Goal: Information Seeking & Learning: Find specific fact

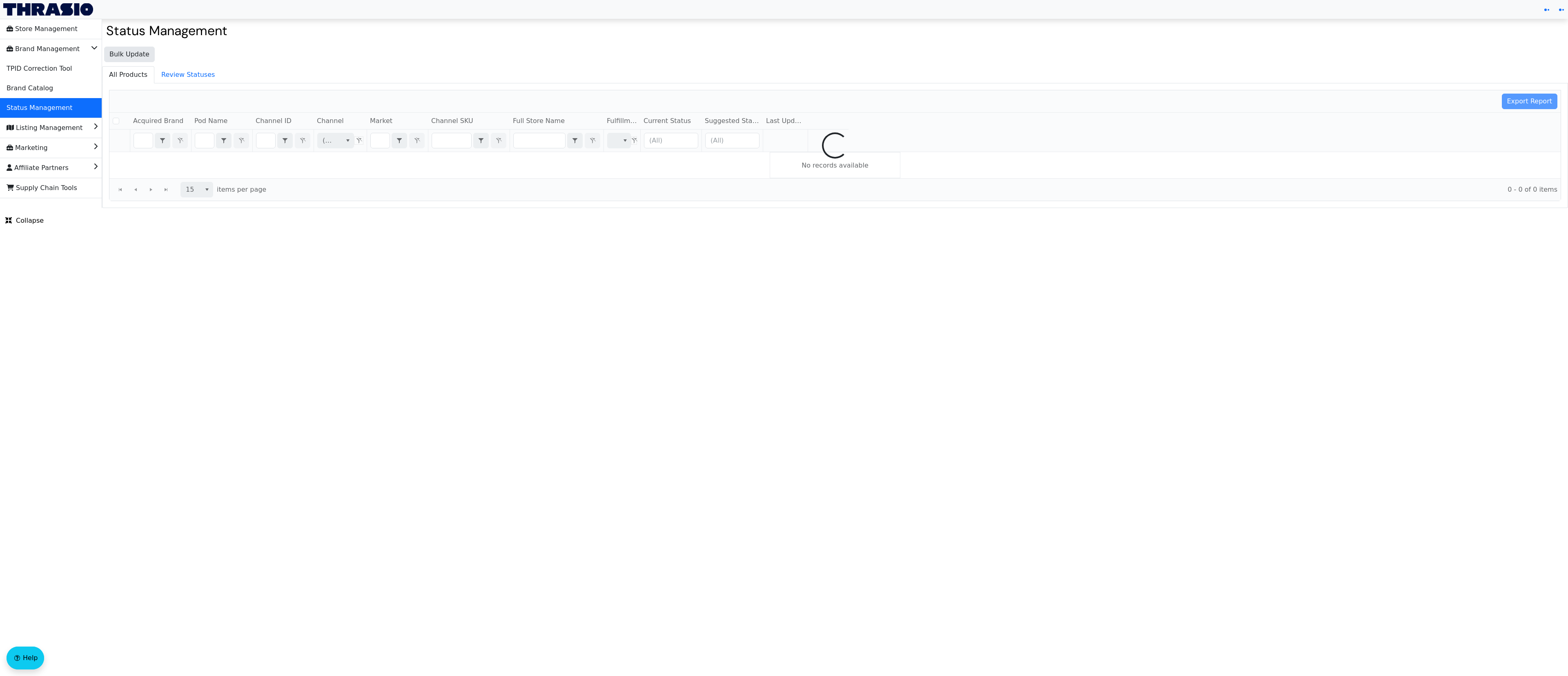
checkbox input "false"
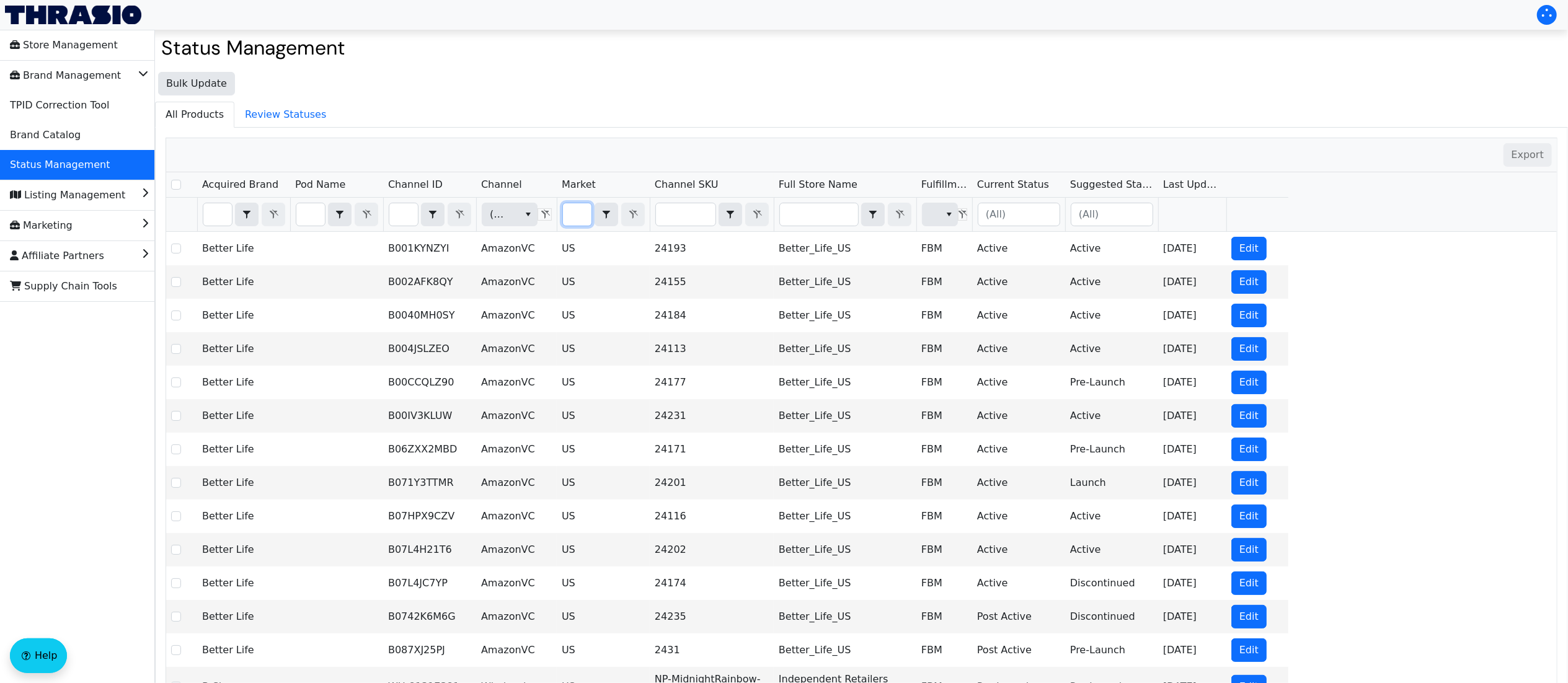
click at [584, 215] on input "Filter" at bounding box center [577, 214] width 29 height 22
type input "u"
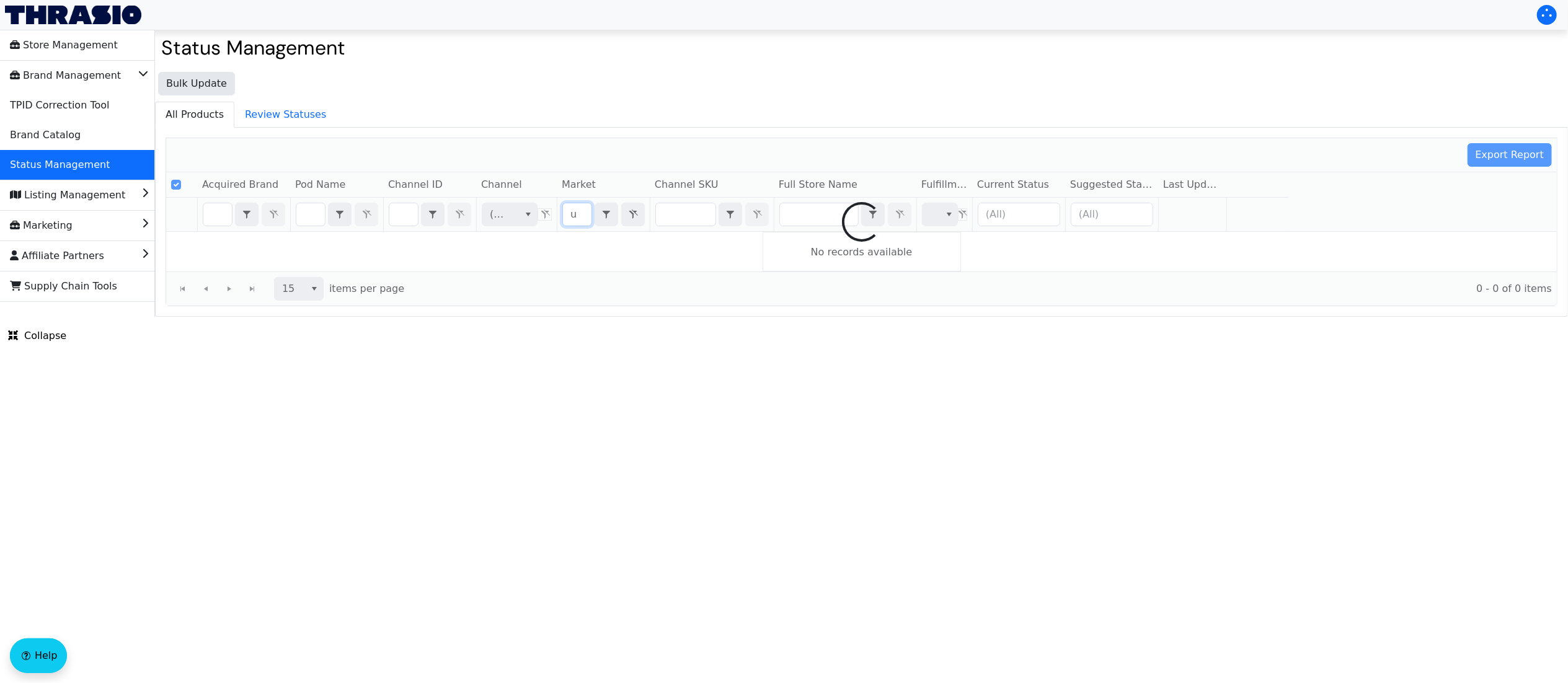
checkbox input "true"
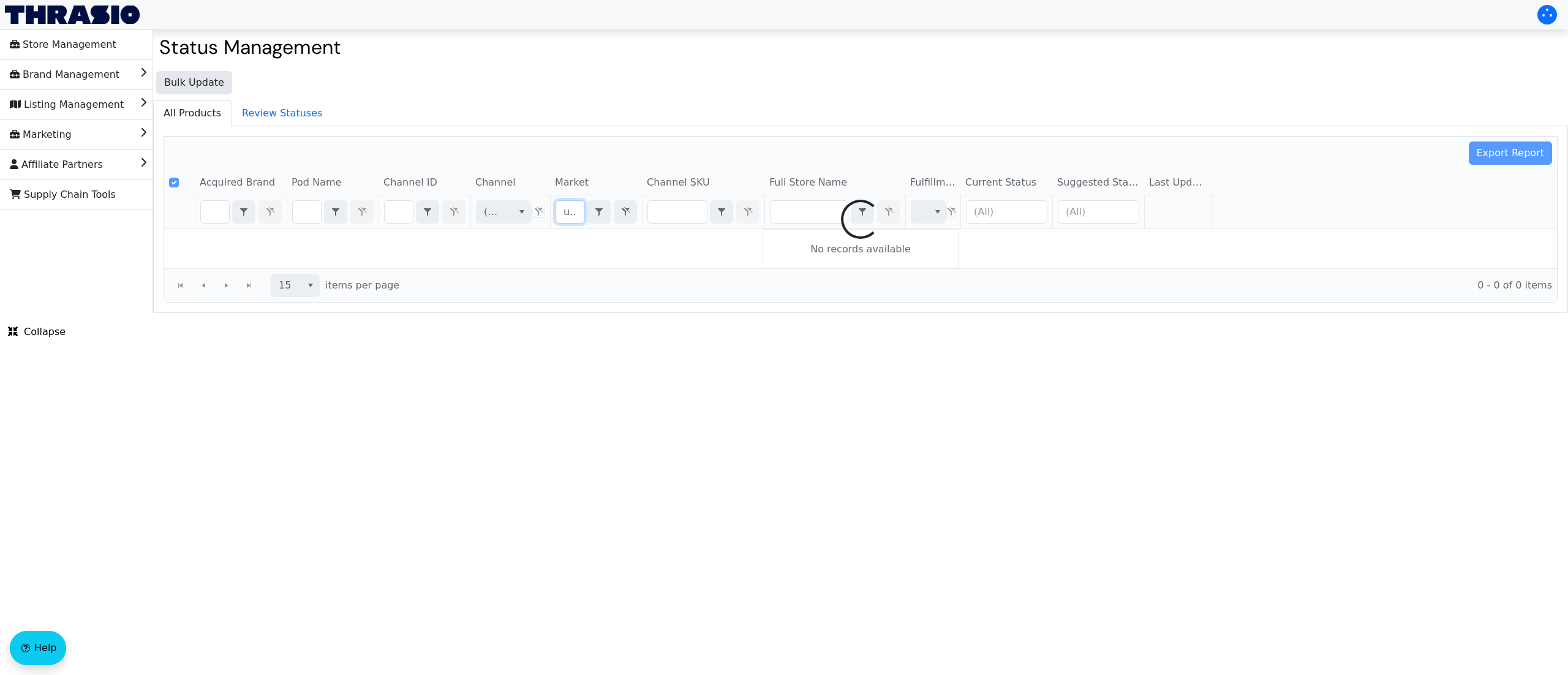
scroll to position [0, 10]
type input "u"
checkbox input "false"
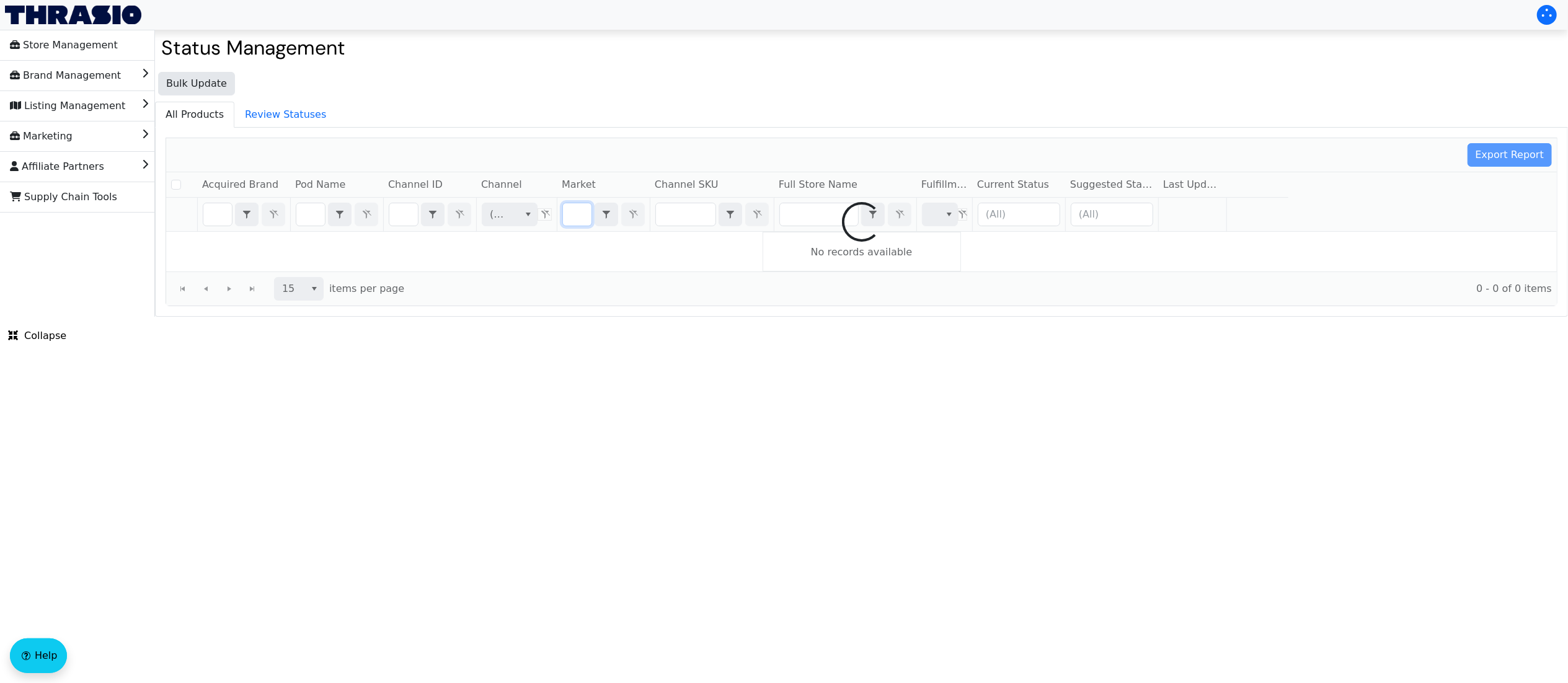
type input "U"
checkbox input "true"
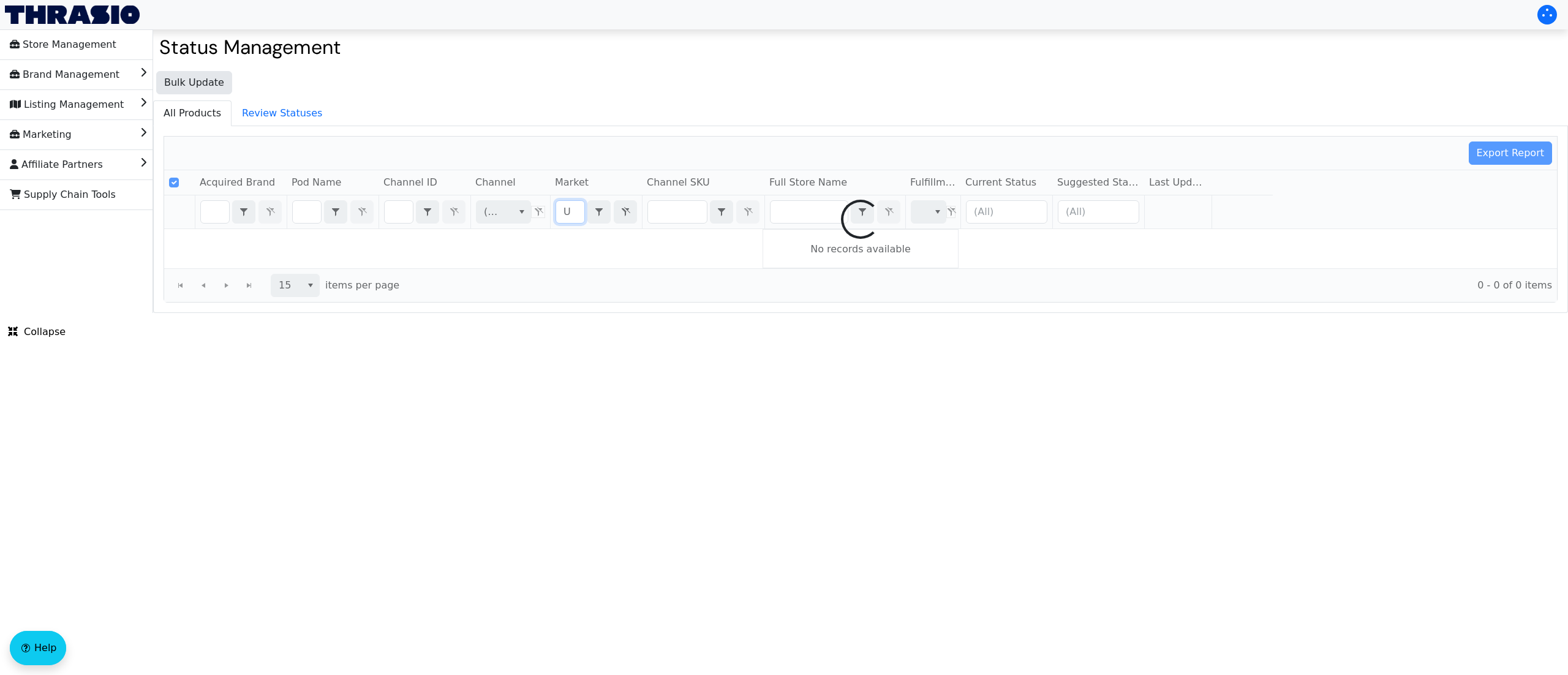
type input "US"
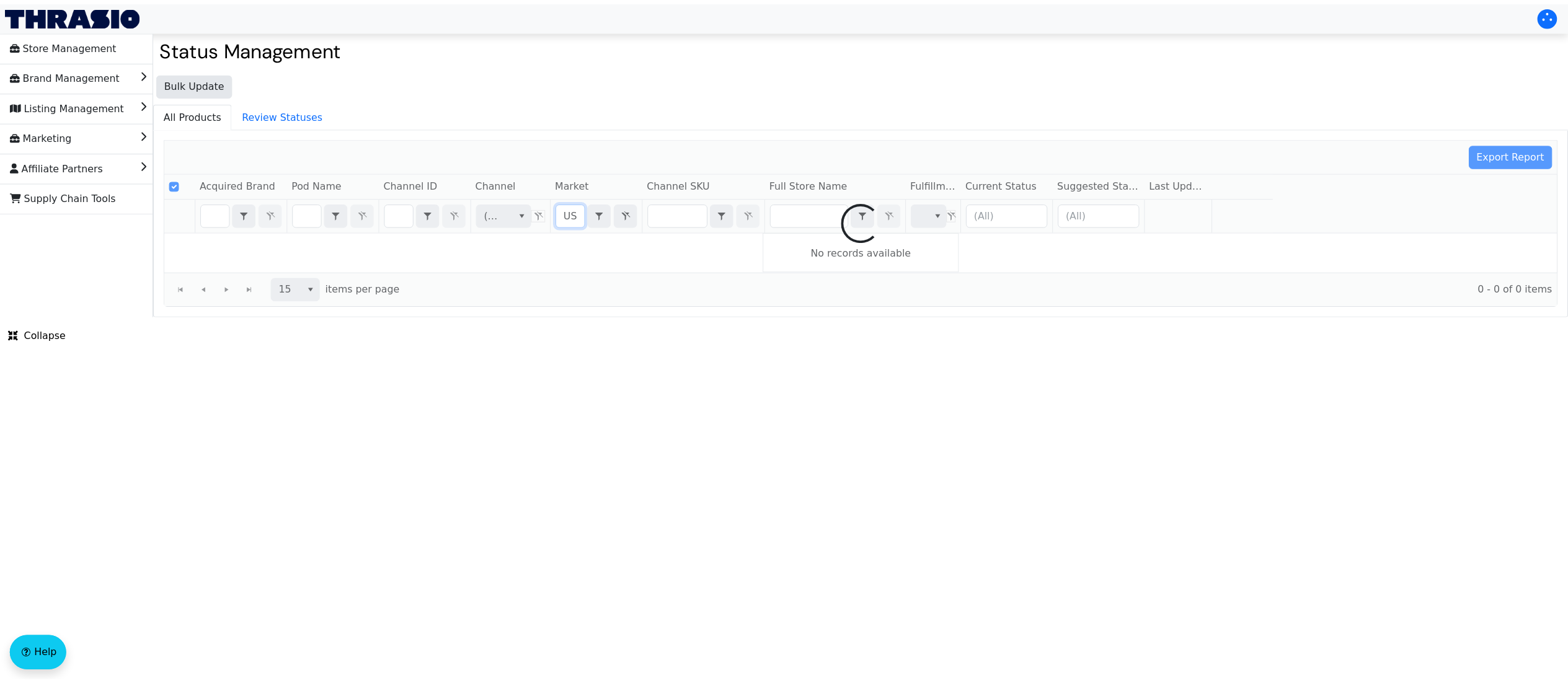
scroll to position [0, 1]
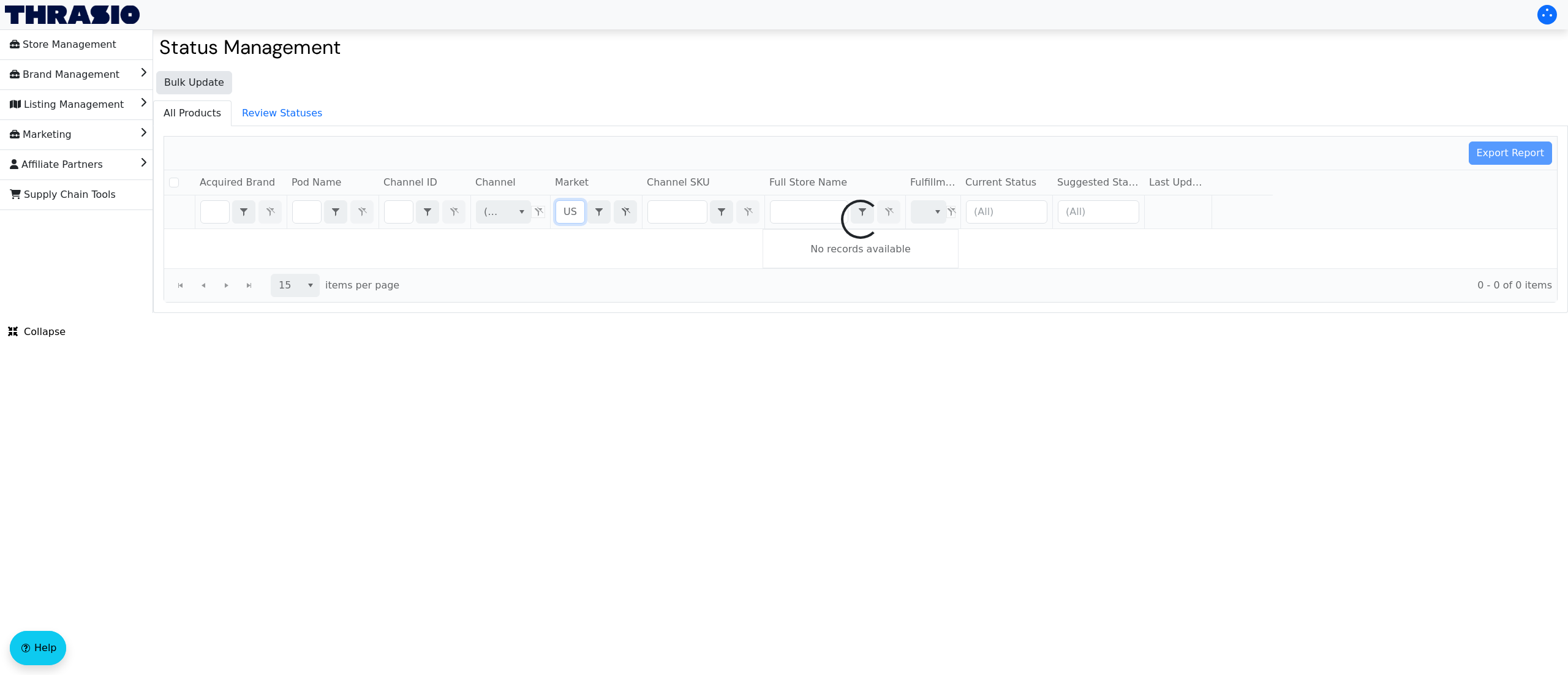
checkbox input "false"
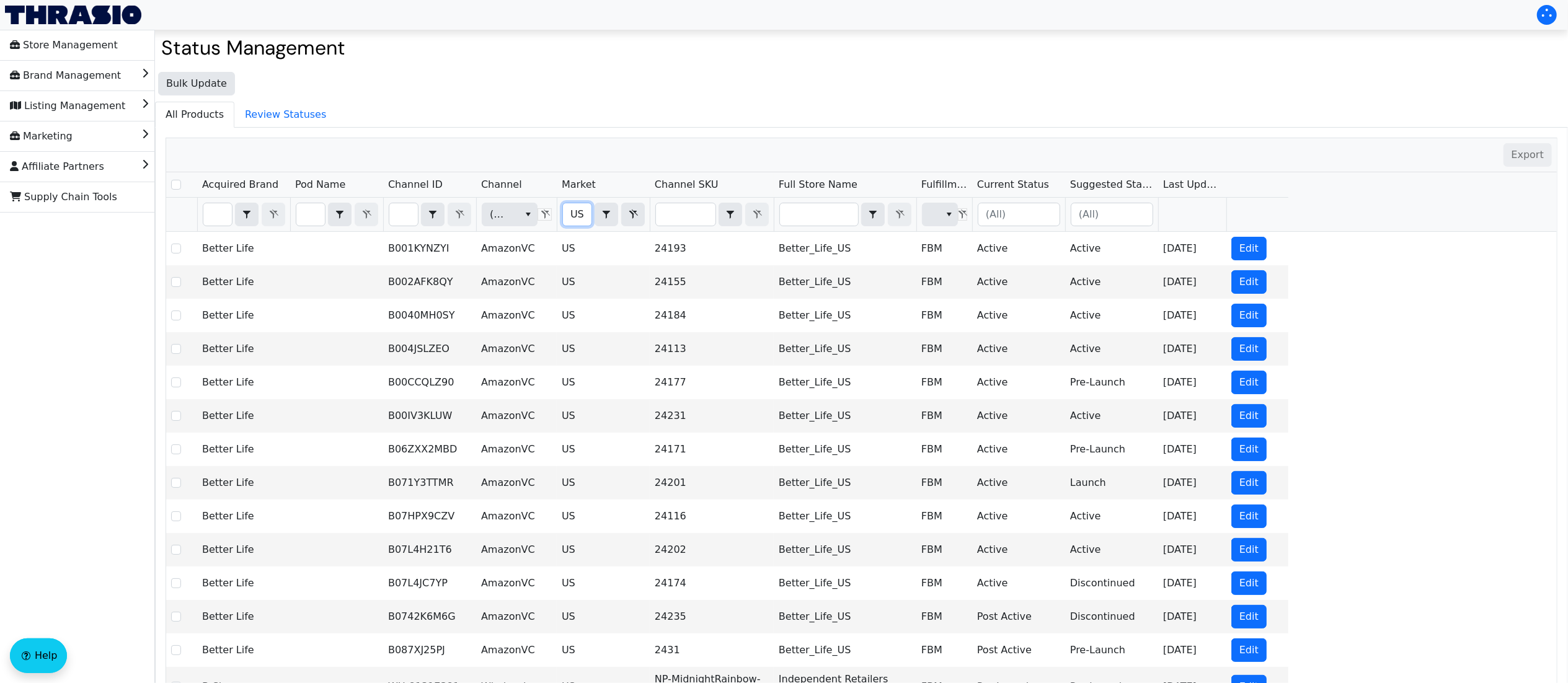
type input "US"
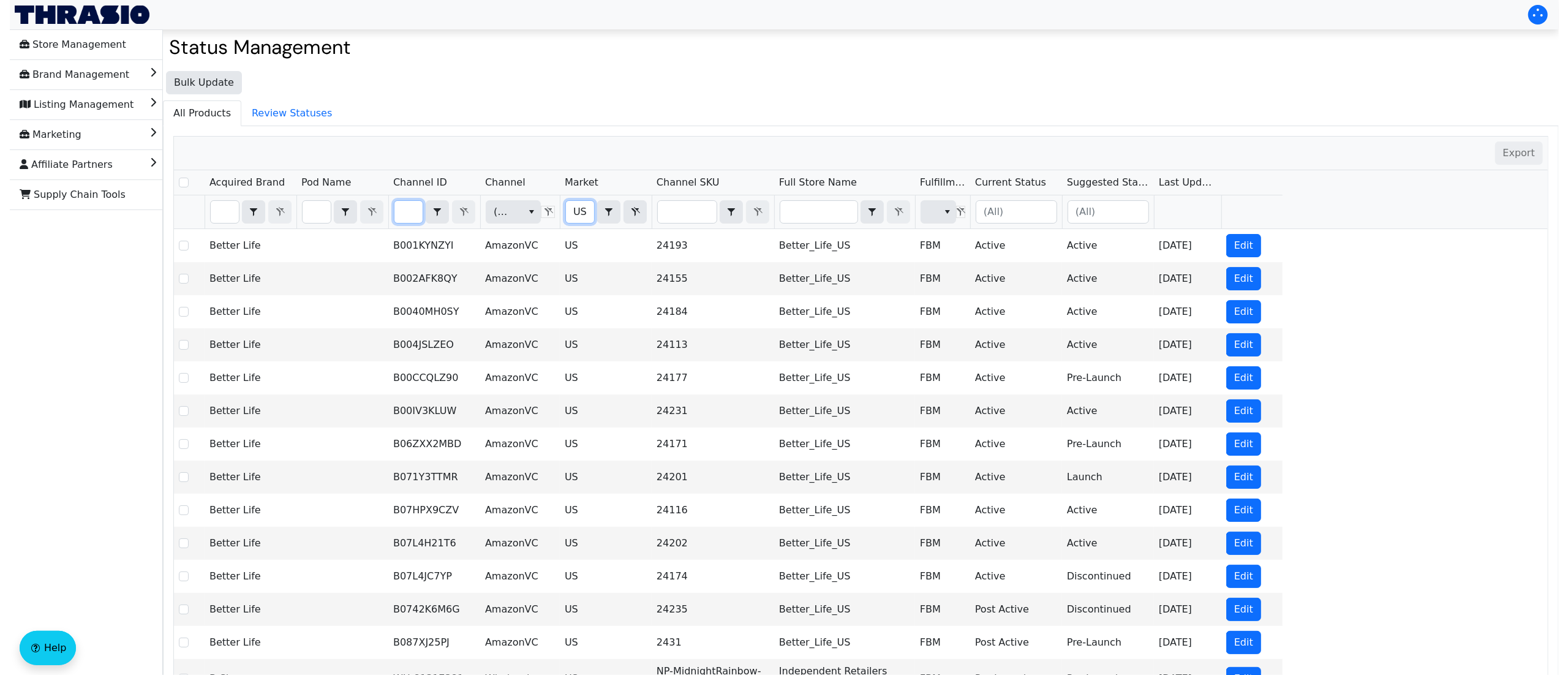
scroll to position [0, 0]
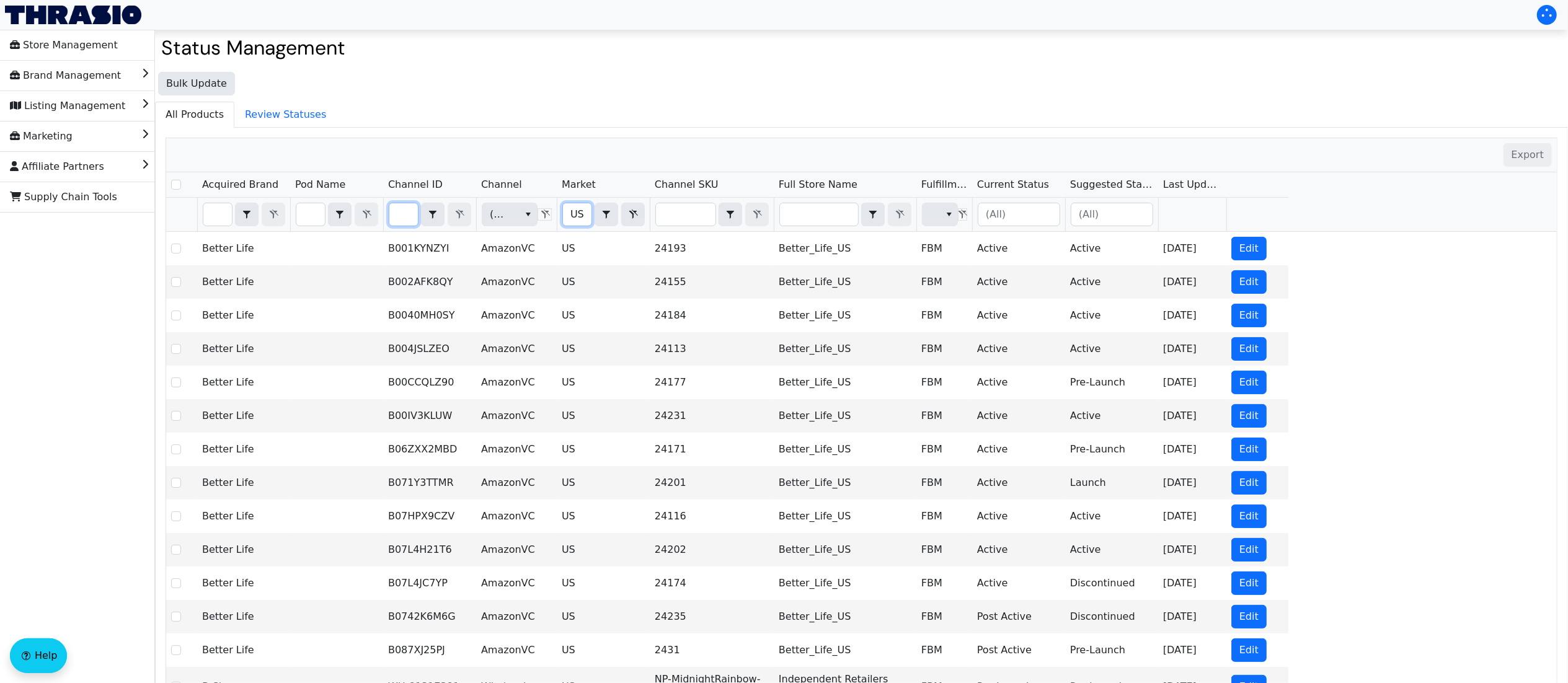
click at [407, 213] on input "Filter" at bounding box center [403, 214] width 29 height 22
type input "B0F2RXQQM6"
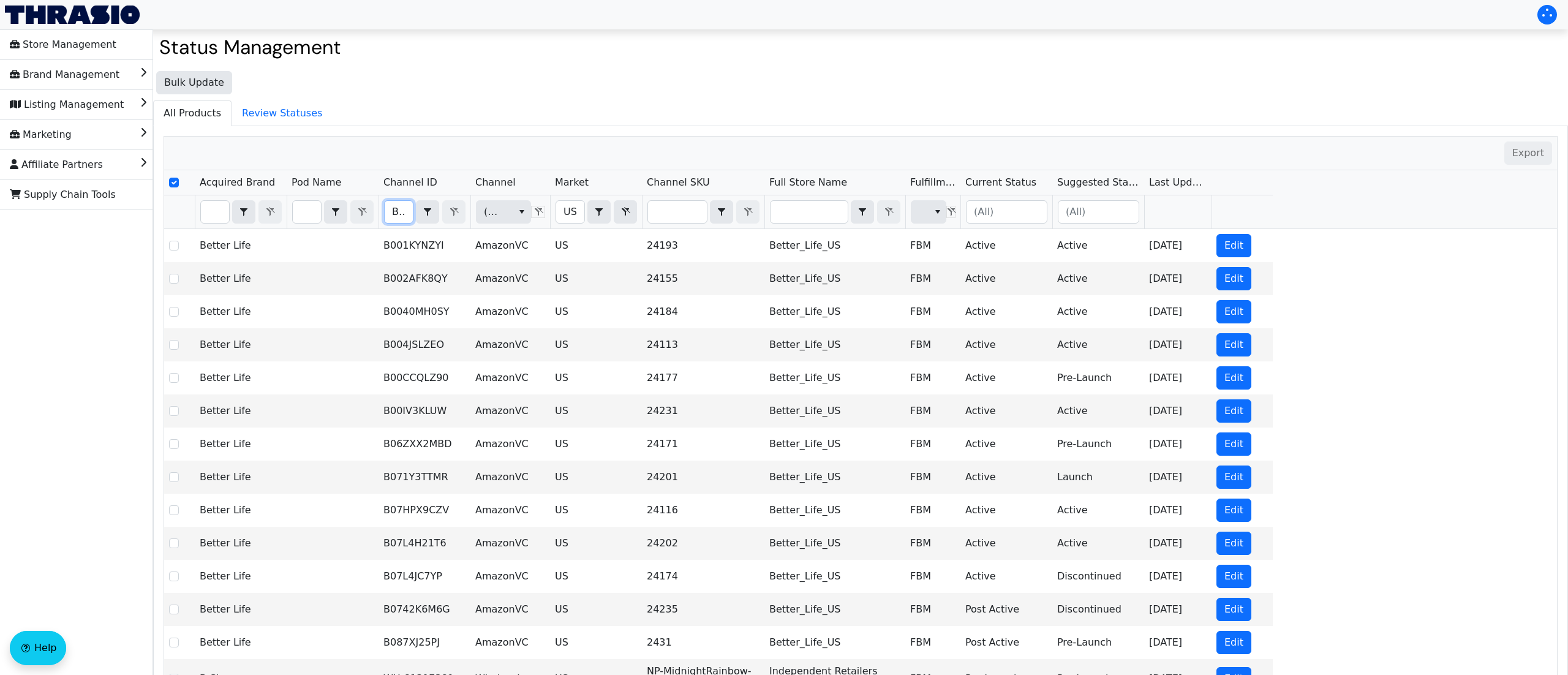
scroll to position [0, 55]
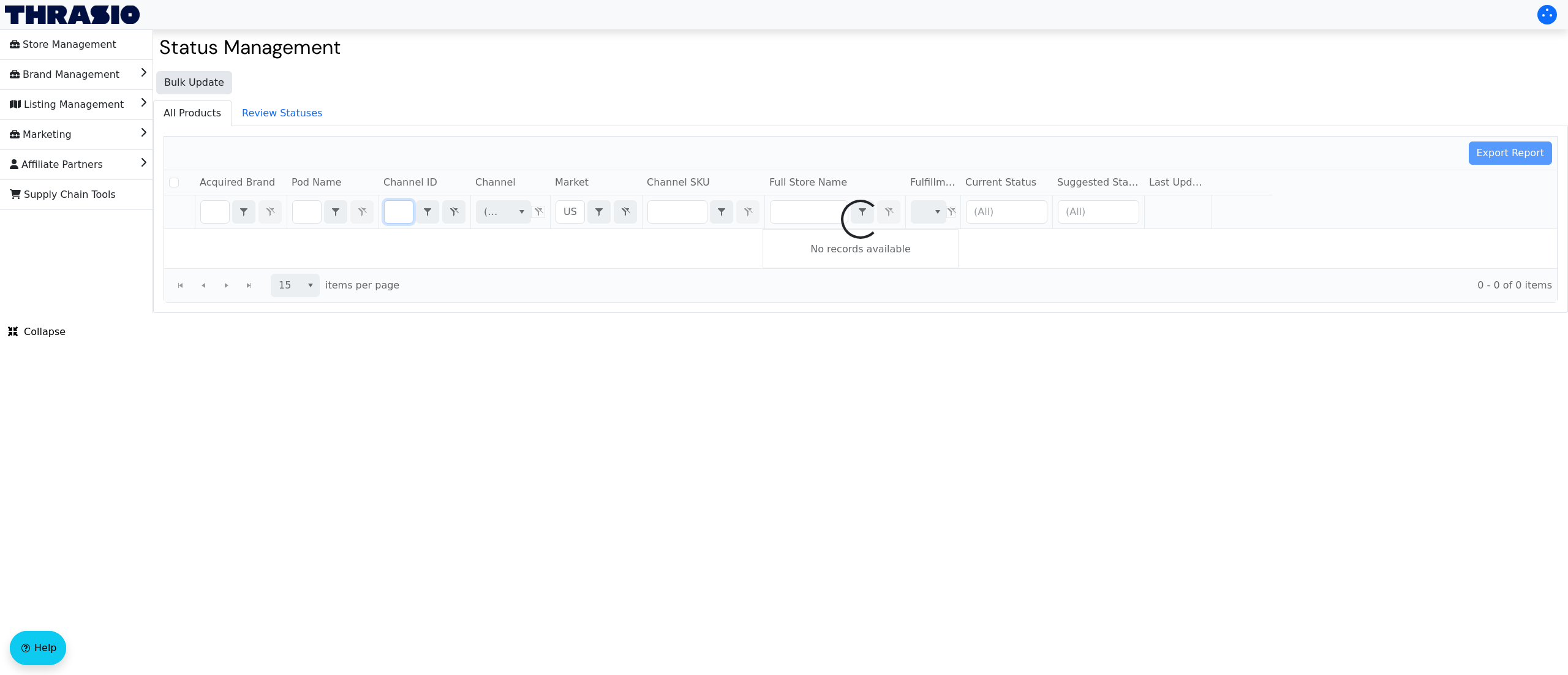
checkbox input "false"
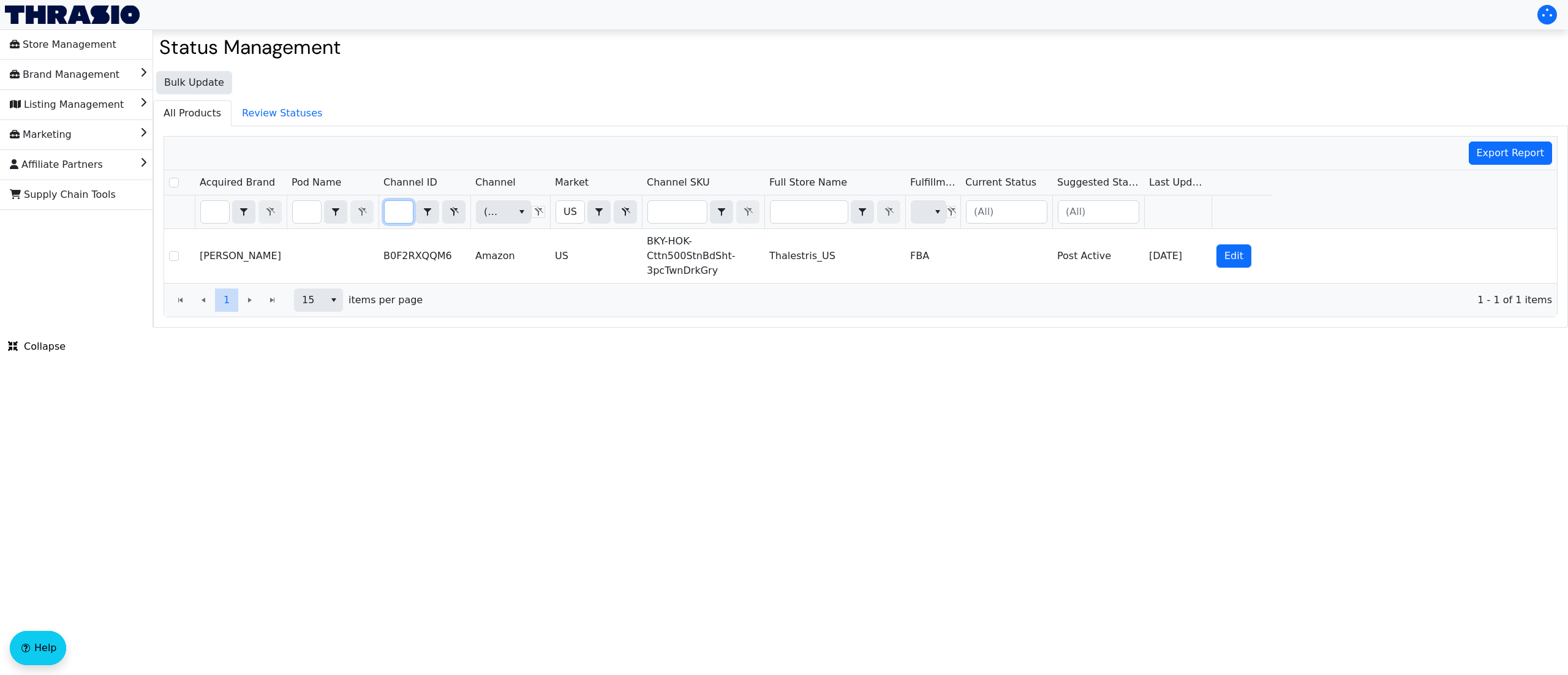
scroll to position [0, 0]
click at [725, 328] on html "Store Management Brand Management Listing Management Marketing Affiliate Partne…" at bounding box center [784, 163] width 1568 height 328
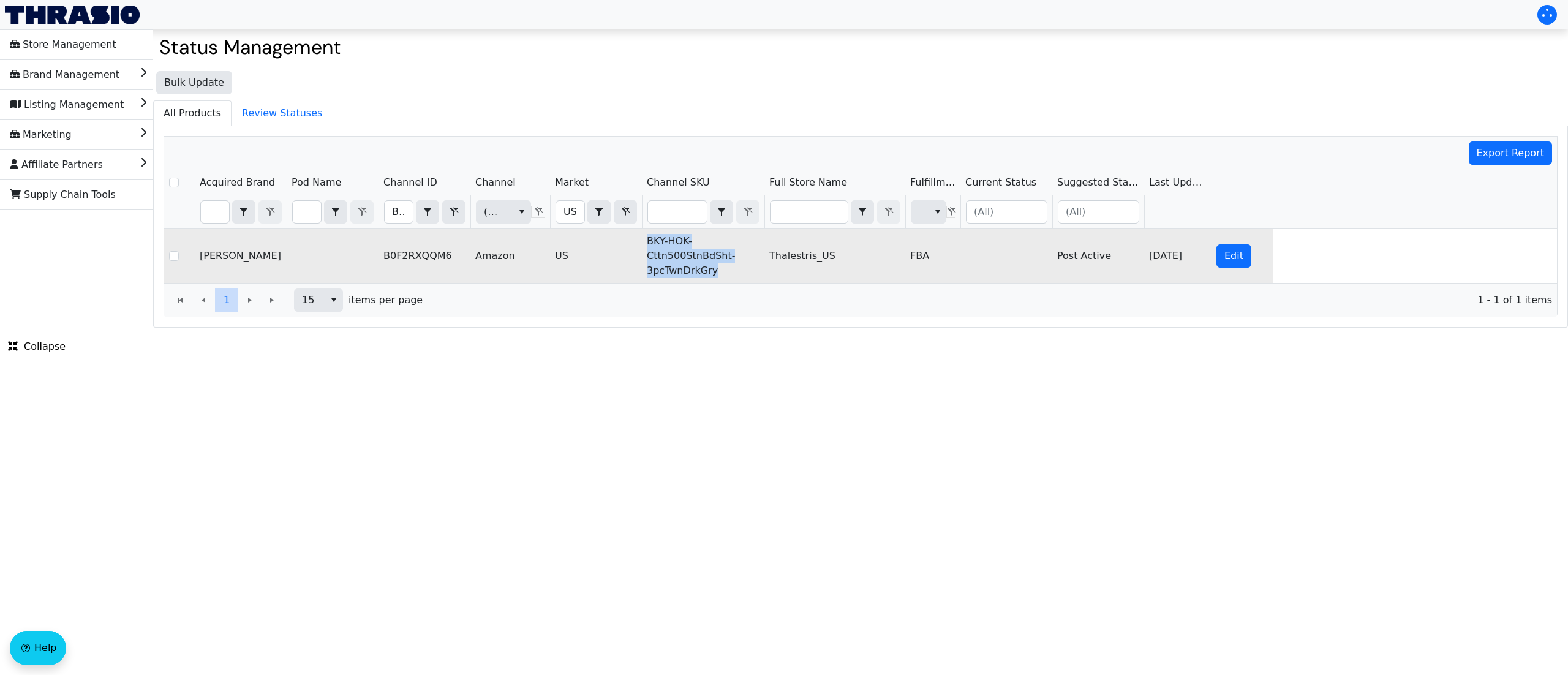
drag, startPoint x: 723, startPoint y: 277, endPoint x: 648, endPoint y: 241, distance: 83.2
click at [648, 241] on td "BKY-HOK-Cttn500StnBdSht-3pcTwnDrkGry" at bounding box center [703, 256] width 122 height 54
copy td "BKY-HOK-Cttn500StnBdSht-3pcTwnDrkGry"
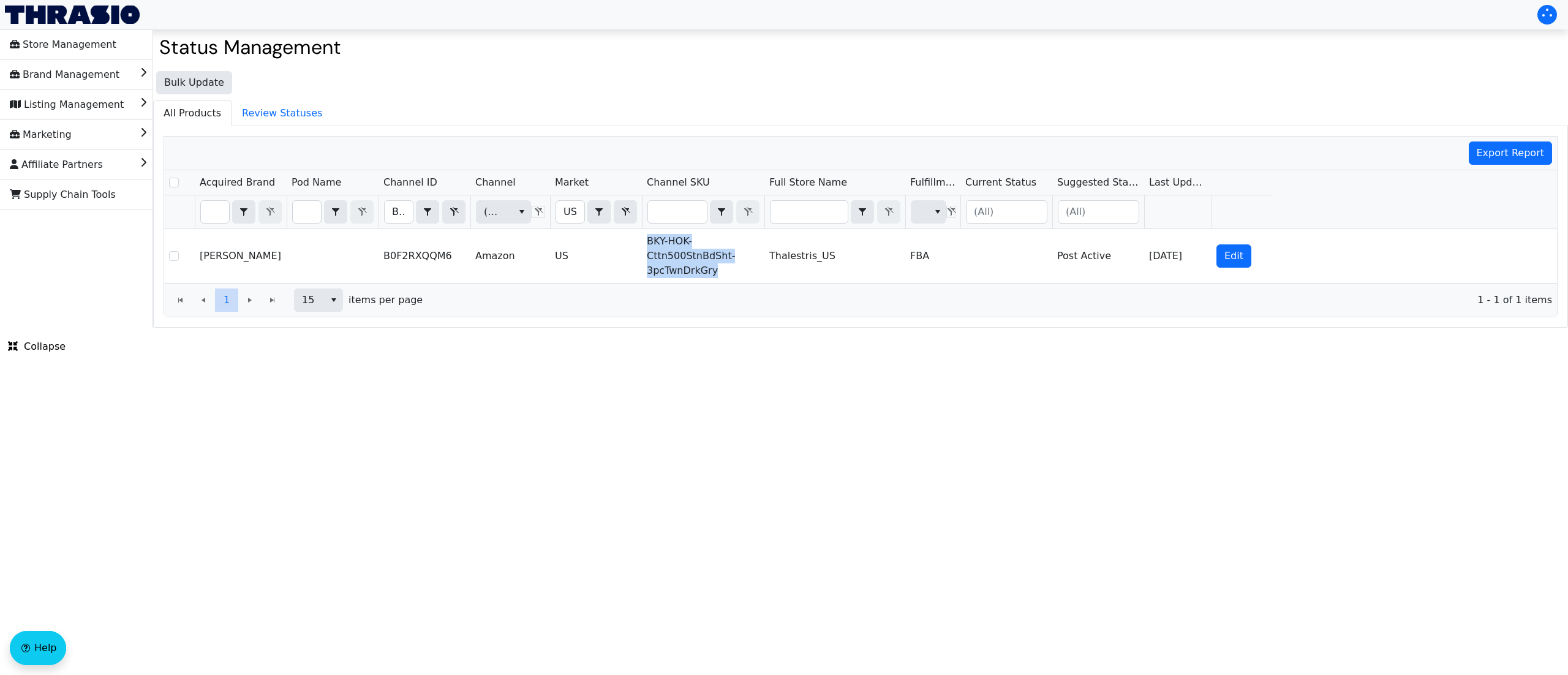
copy td "BKY-HOK-Cttn500StnBdSht-3pcTwnDrkGry"
drag, startPoint x: 395, startPoint y: 211, endPoint x: 572, endPoint y: 229, distance: 177.9
click at [572, 229] on tr "B0F2RXQQM6 Contains (All) US Contains (All)" at bounding box center [719, 212] width 1109 height 34
type input "B0F2RV6XWX"
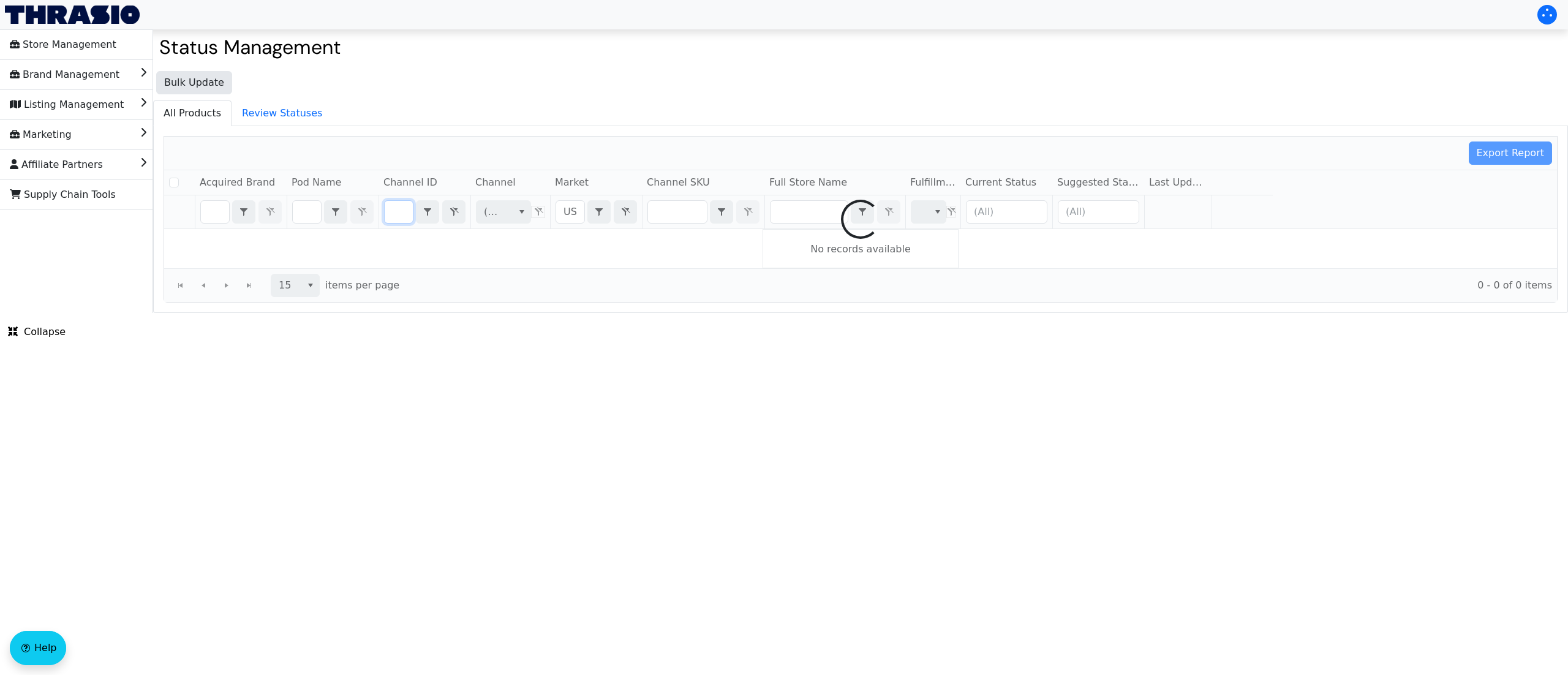
checkbox input "false"
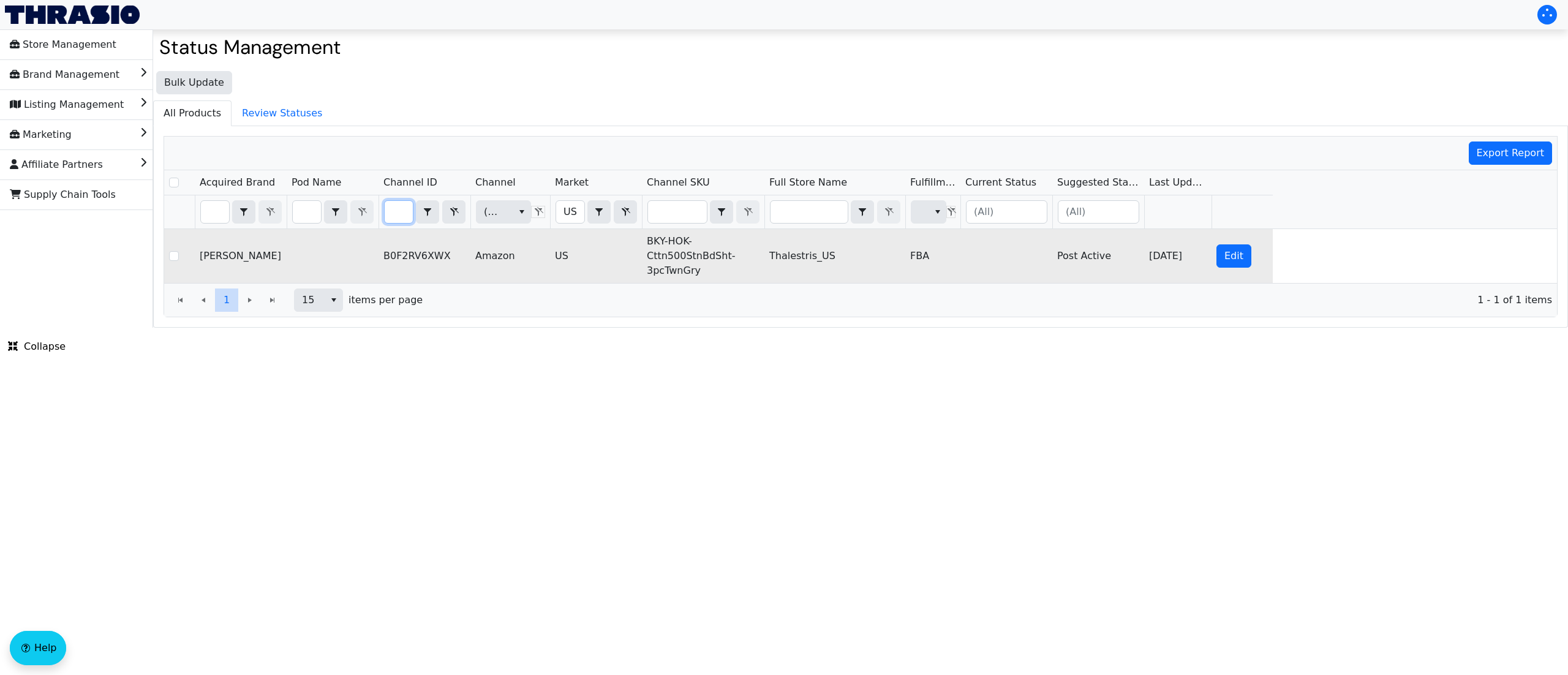
scroll to position [0, 0]
drag, startPoint x: 710, startPoint y: 279, endPoint x: 643, endPoint y: 244, distance: 75.6
click at [643, 244] on td "BKY-HOK-Cttn500StnBdSht-3pcTwnGry" at bounding box center [703, 256] width 122 height 54
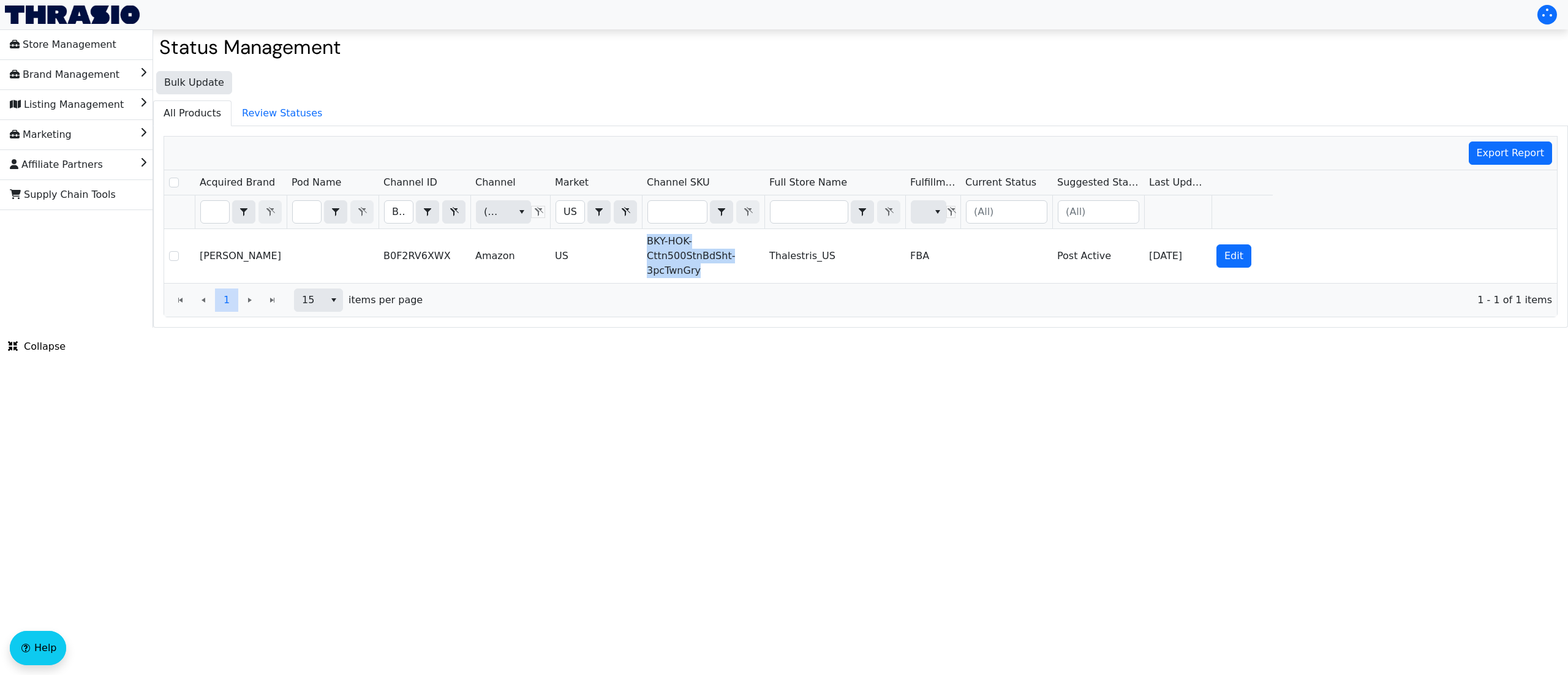
copy td "BKY-HOK-Cttn500StnBdSht-3pcTwnGry"
drag, startPoint x: 390, startPoint y: 206, endPoint x: 518, endPoint y: 219, distance: 128.7
click at [518, 218] on tr "B0F2RV6XWX Contains (All) US Contains (All)" at bounding box center [719, 212] width 1109 height 34
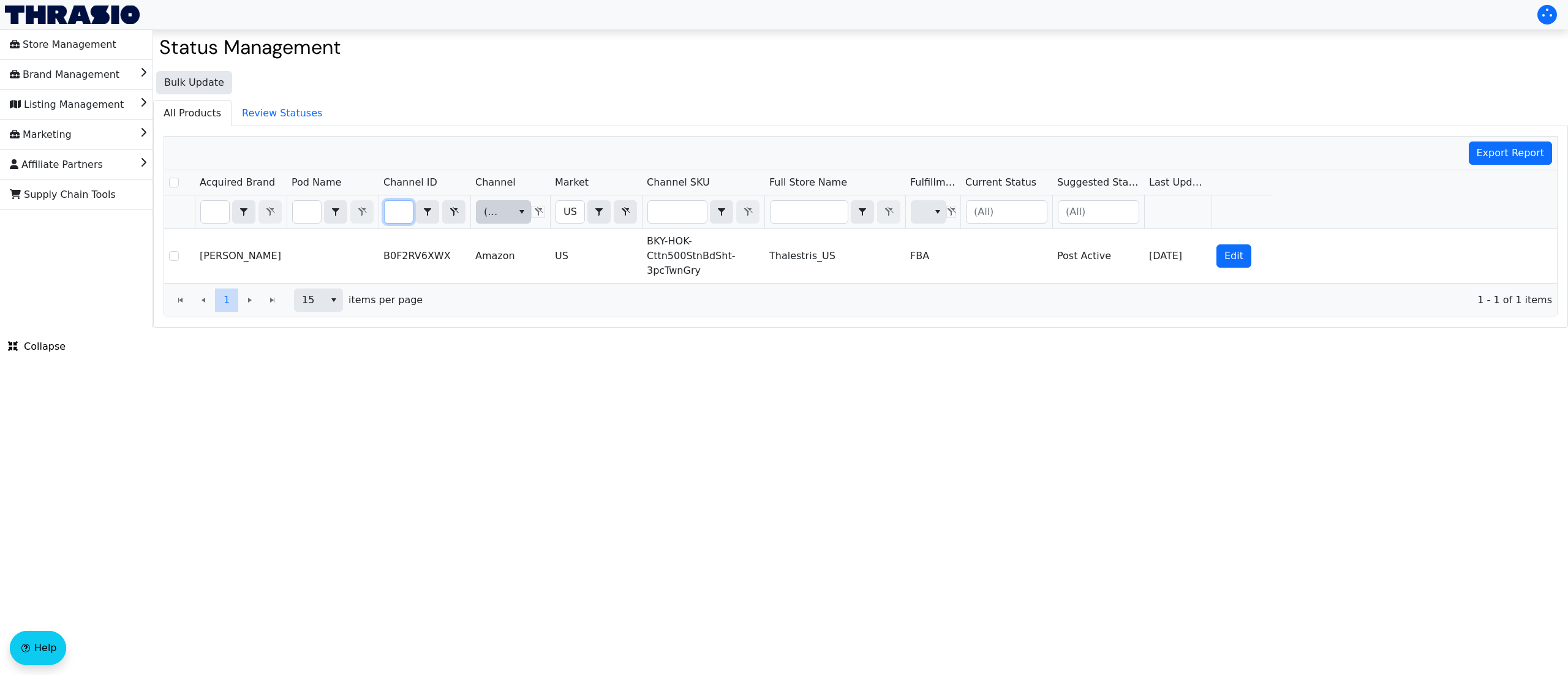
type input "B0F2RXQ9WF"
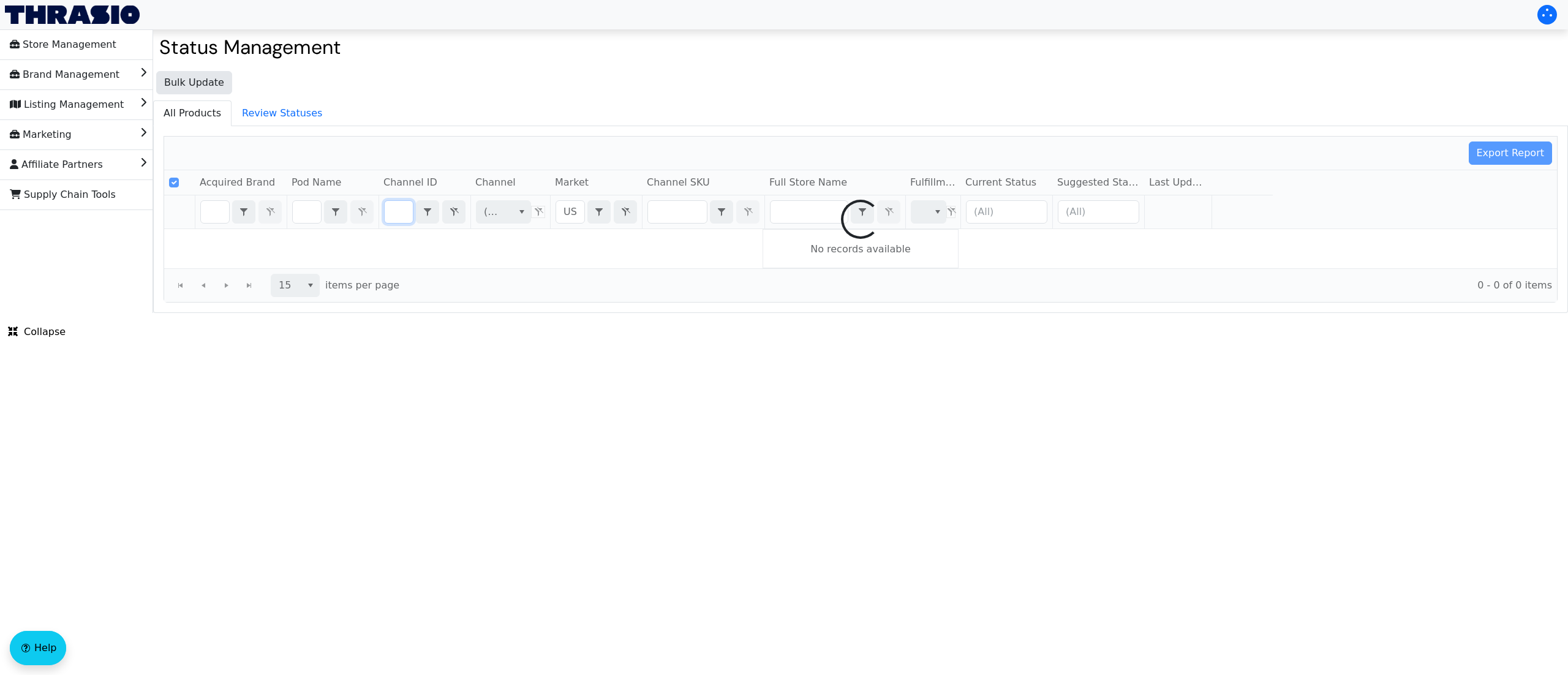
checkbox input "false"
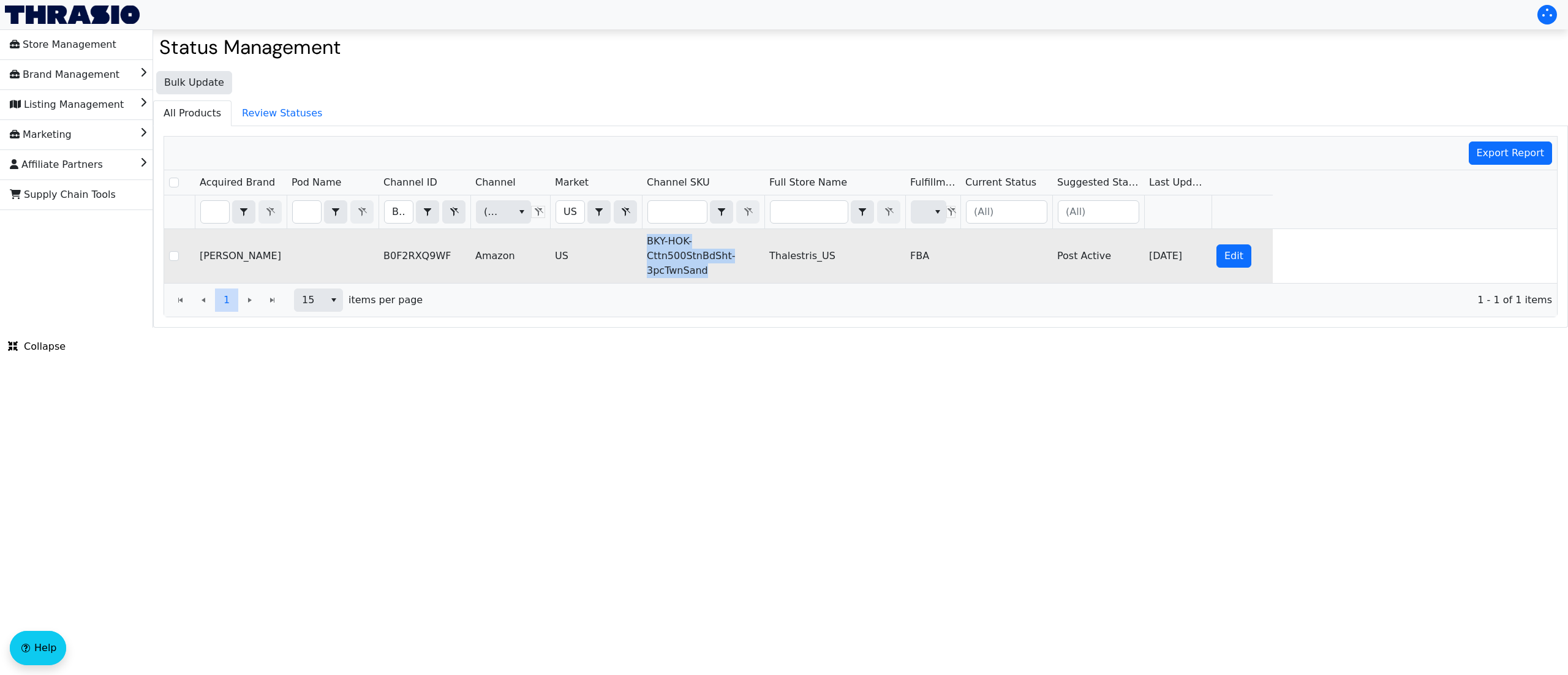
drag, startPoint x: 714, startPoint y: 276, endPoint x: 643, endPoint y: 235, distance: 82.0
click at [643, 235] on td "BKY-HOK-Cttn500StnBdSht-3pcTwnSand" at bounding box center [703, 256] width 122 height 54
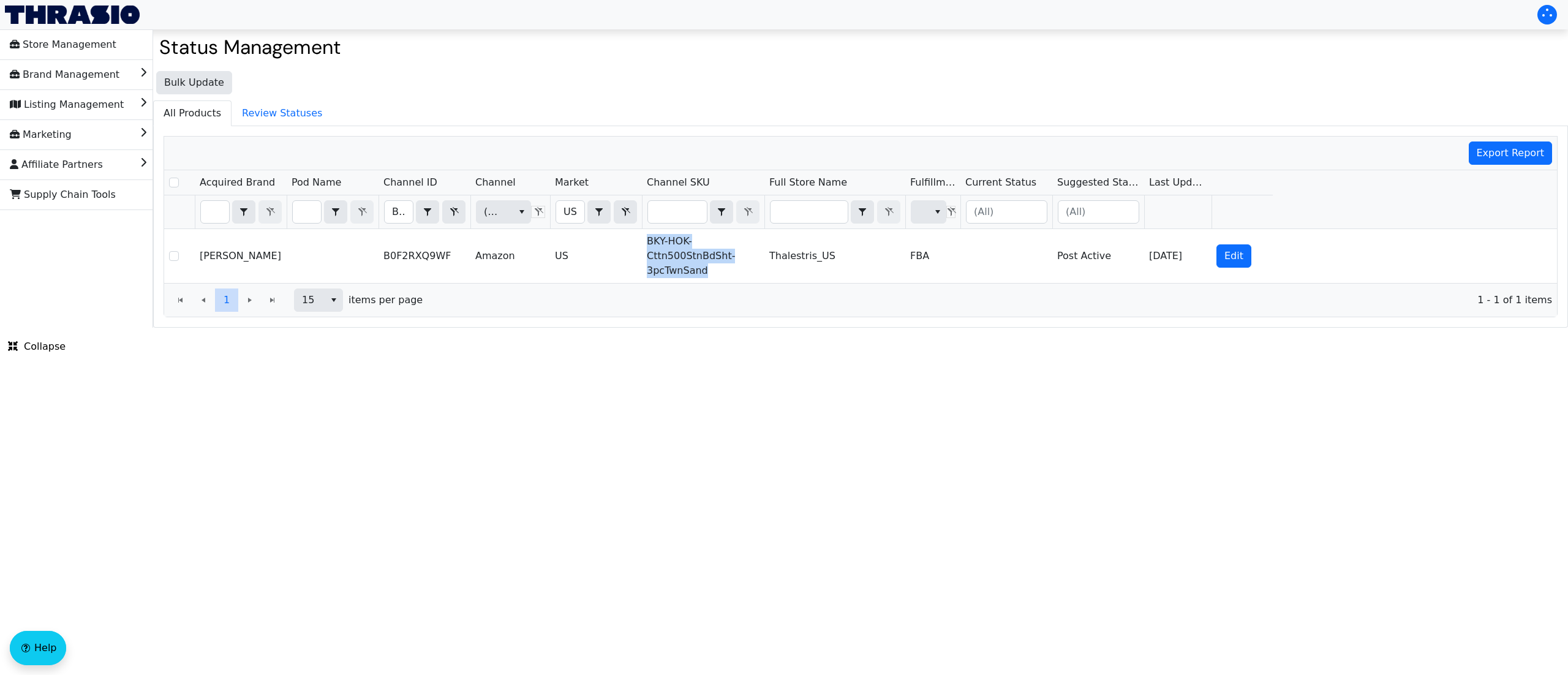
copy td "BKY-HOK-Cttn500StnBdSht-3pcTwnSand"
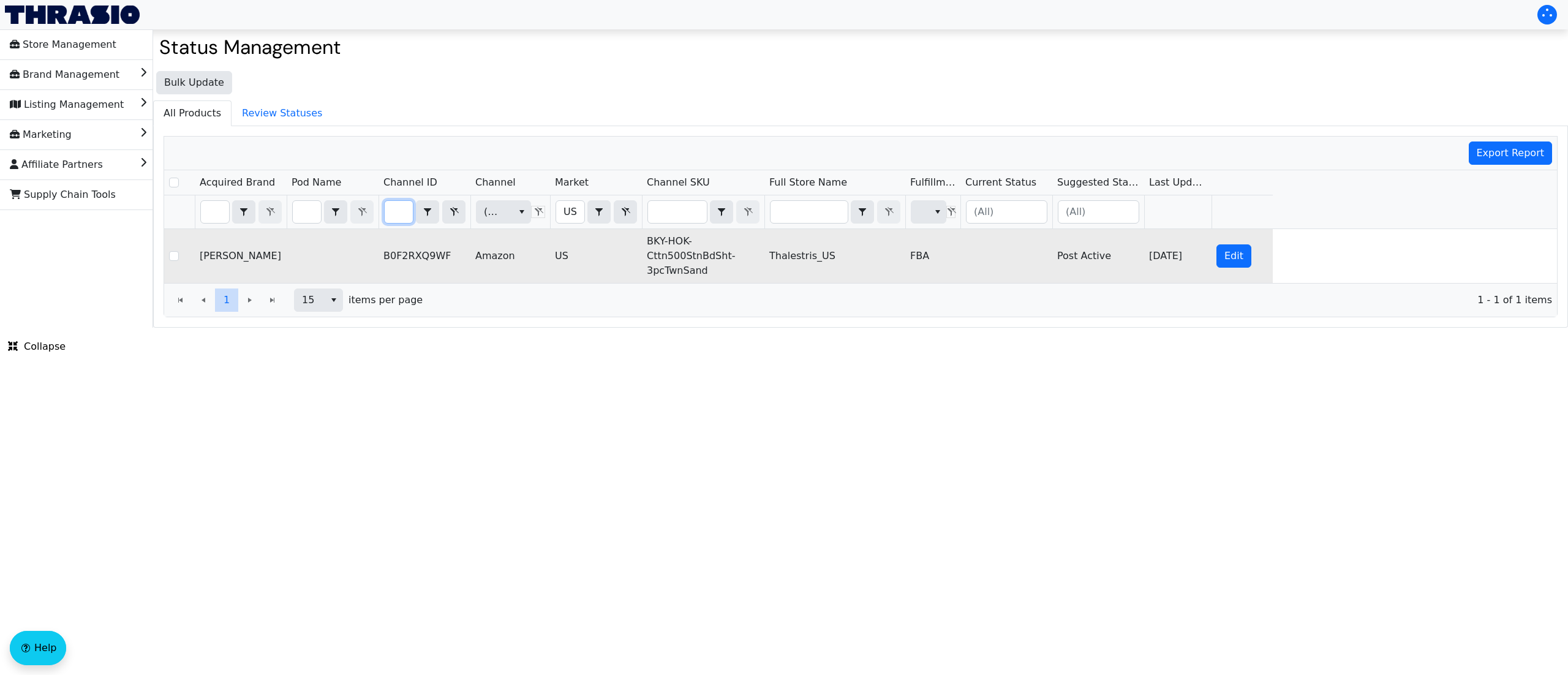
drag, startPoint x: 391, startPoint y: 213, endPoint x: 567, endPoint y: 240, distance: 178.1
click at [567, 240] on div "Acquired Brand Pod Name Channel ID Channel Market Channel SKU Full Store Name F…" at bounding box center [860, 226] width 1393 height 112
type input "B0F1DN62C1"
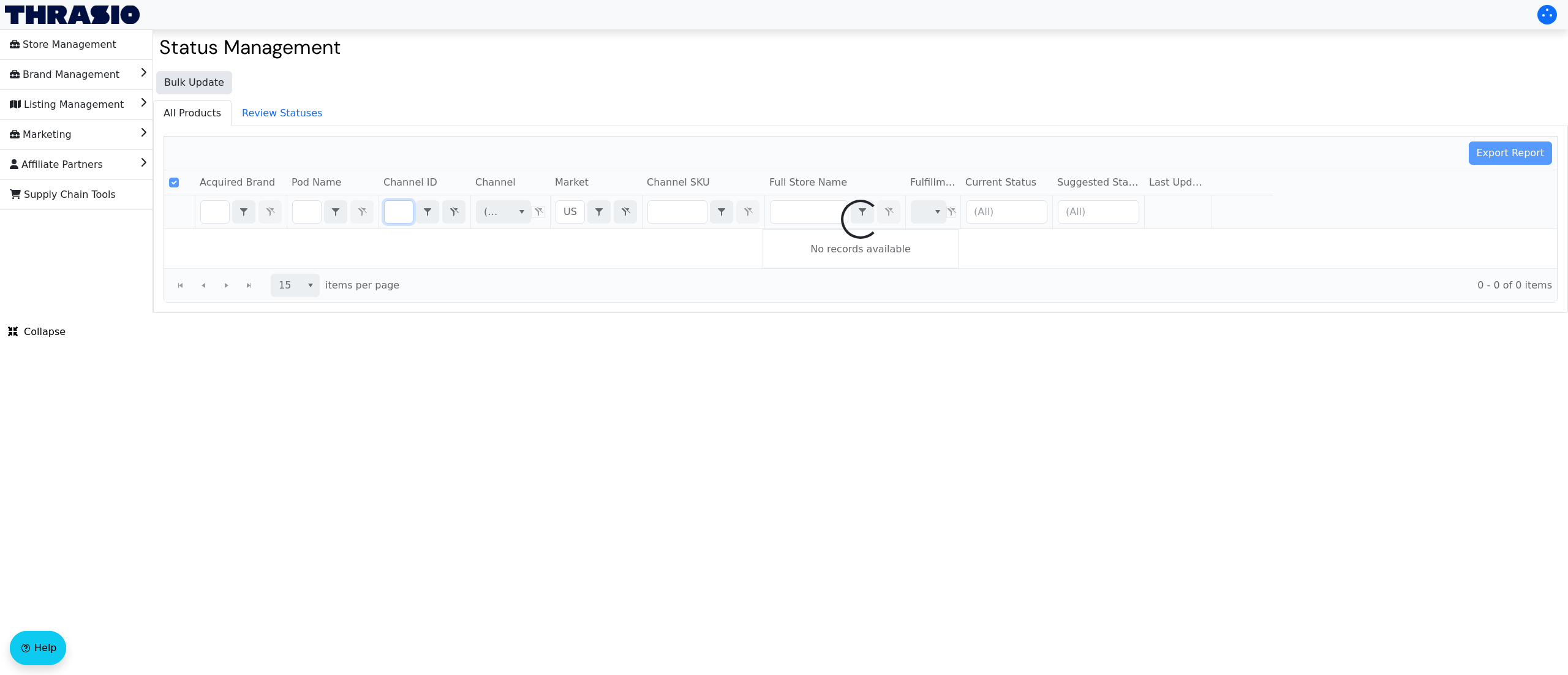
scroll to position [0, 49]
checkbox input "false"
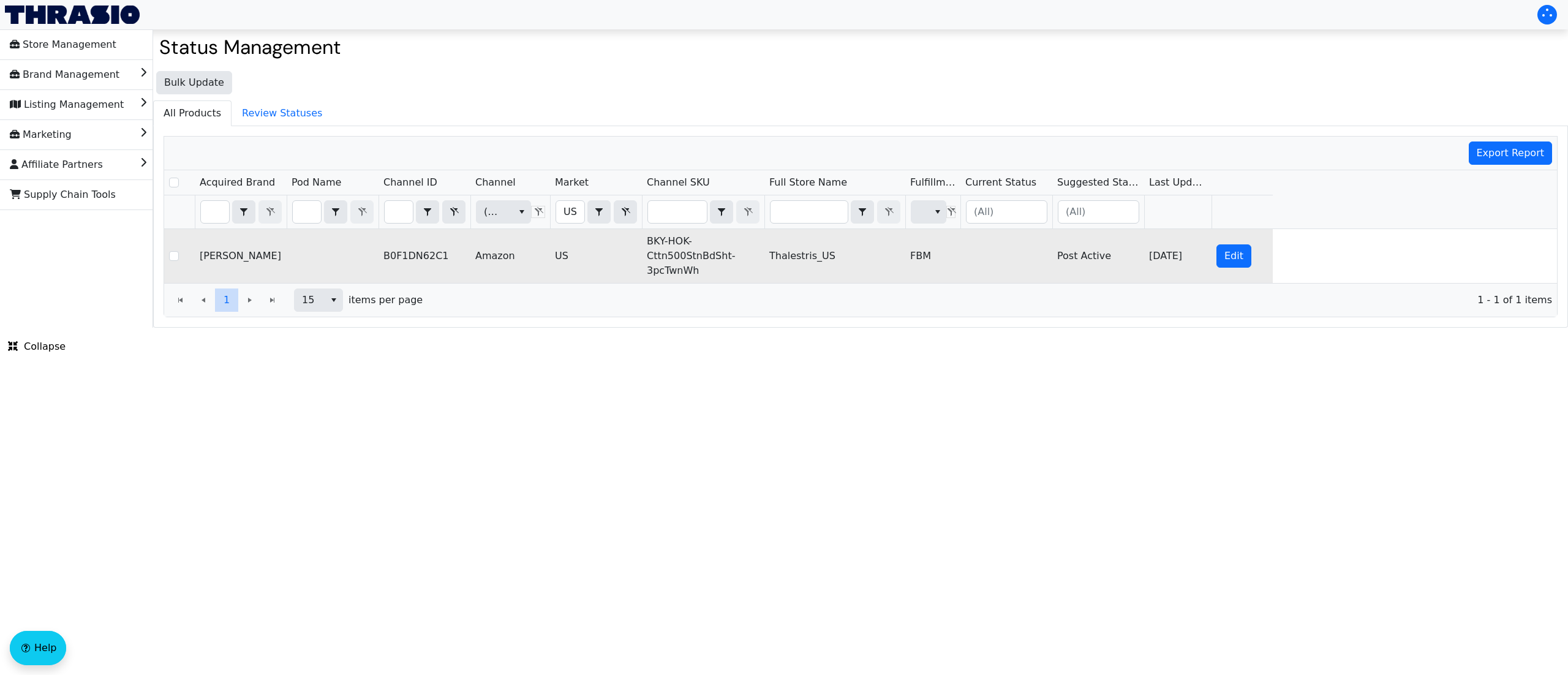
scroll to position [0, 0]
copy tr "BKY-HOK-Cttn500StnBdSht-3pcTwnWh"
drag, startPoint x: 700, startPoint y: 277, endPoint x: 635, endPoint y: 236, distance: 76.9
click at [635, 236] on tr "[PERSON_NAME] B0F1DN62C1 Amazon US BKY-HOK-Cttn500StnBdSht-3pcTwnWh Thalestris_…" at bounding box center [719, 256] width 1109 height 54
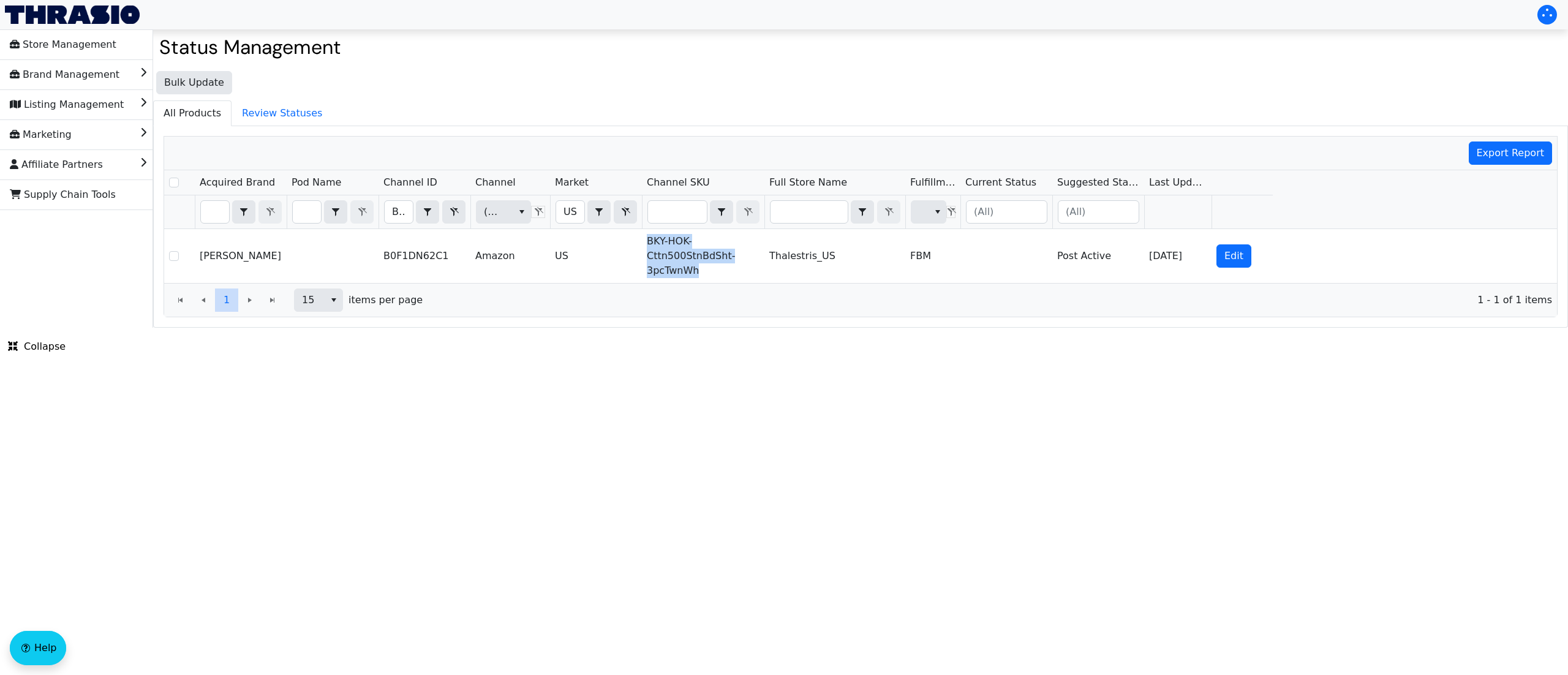
copy tr "BKY-HOK-Cttn500StnBdSht-3pcTwnWh"
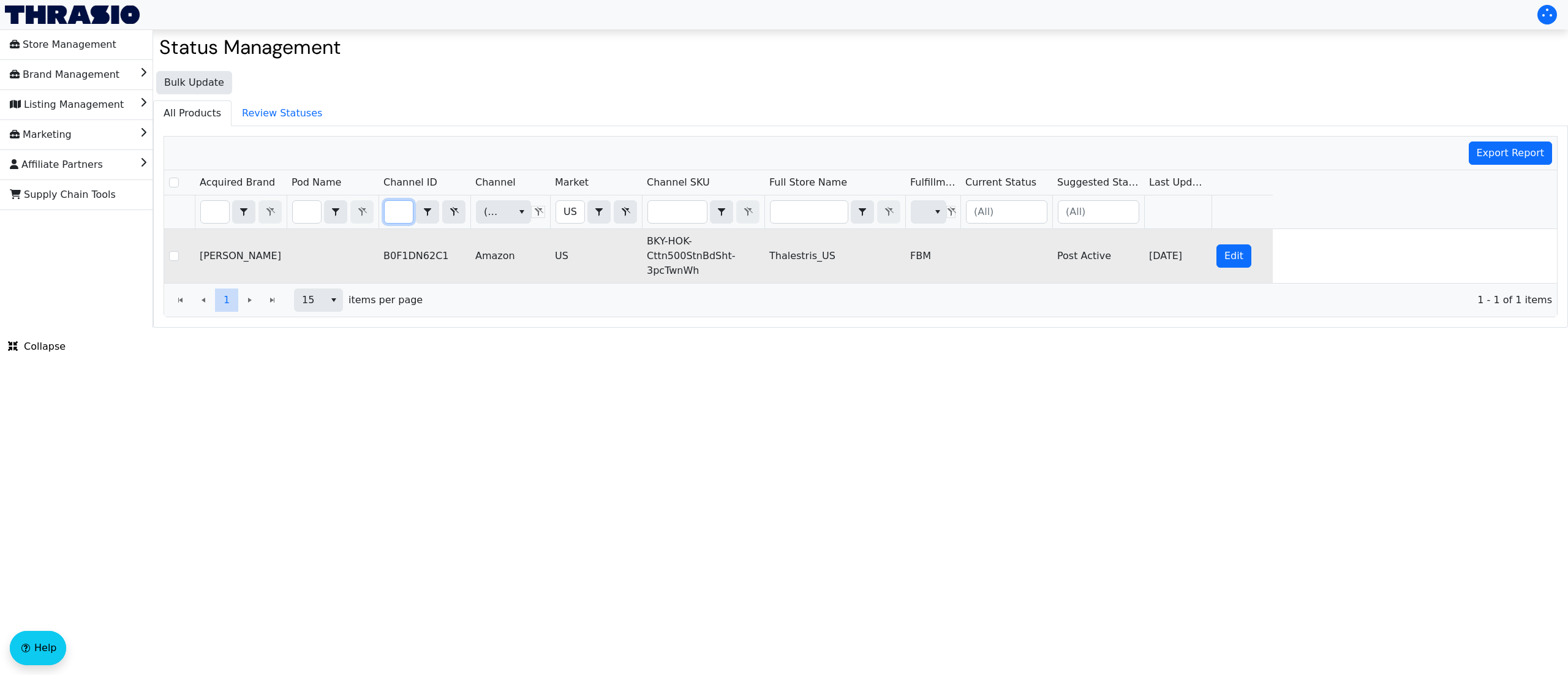
drag, startPoint x: 394, startPoint y: 215, endPoint x: 491, endPoint y: 237, distance: 99.5
click at [491, 237] on div "Acquired Brand Pod Name Channel ID Channel Market Channel SKU Full Store Name F…" at bounding box center [860, 226] width 1393 height 112
type input "B0F2S6HLN1"
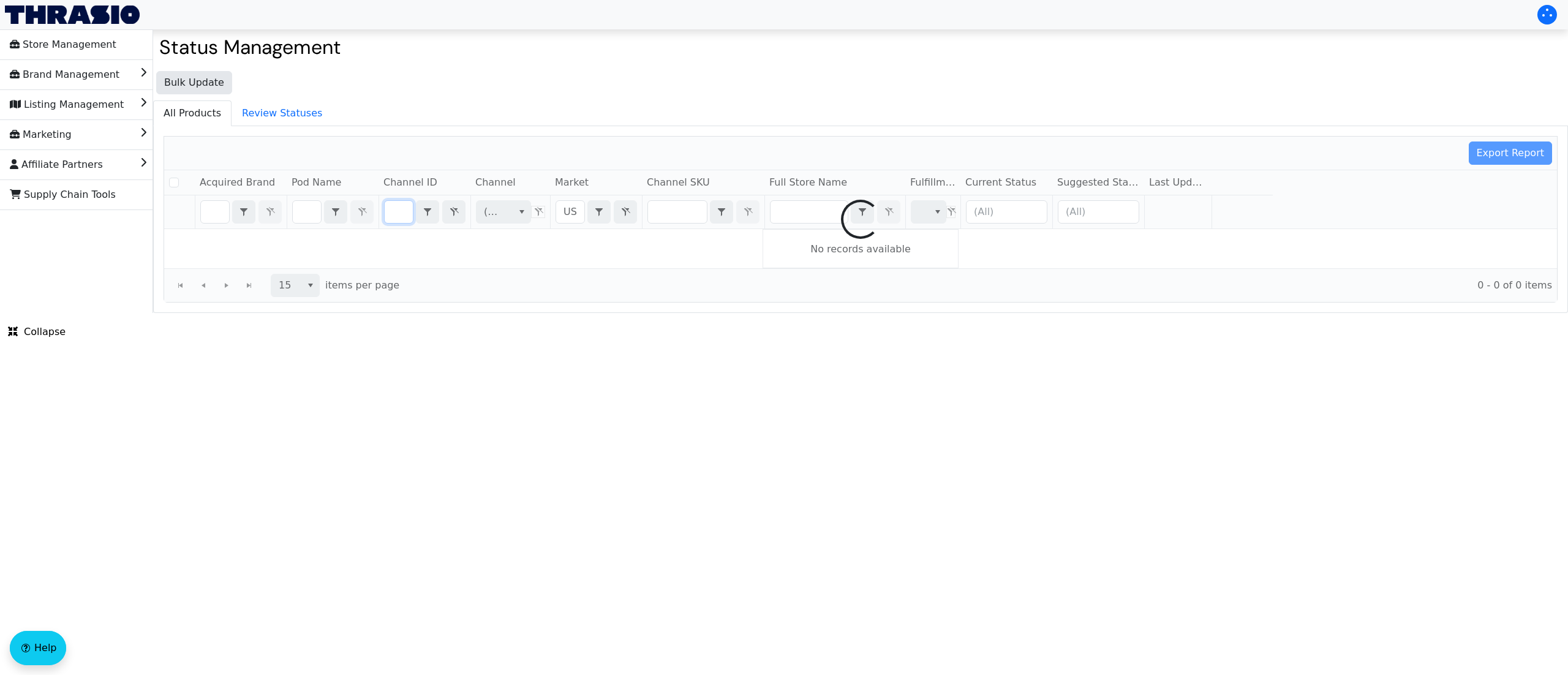
checkbox input "false"
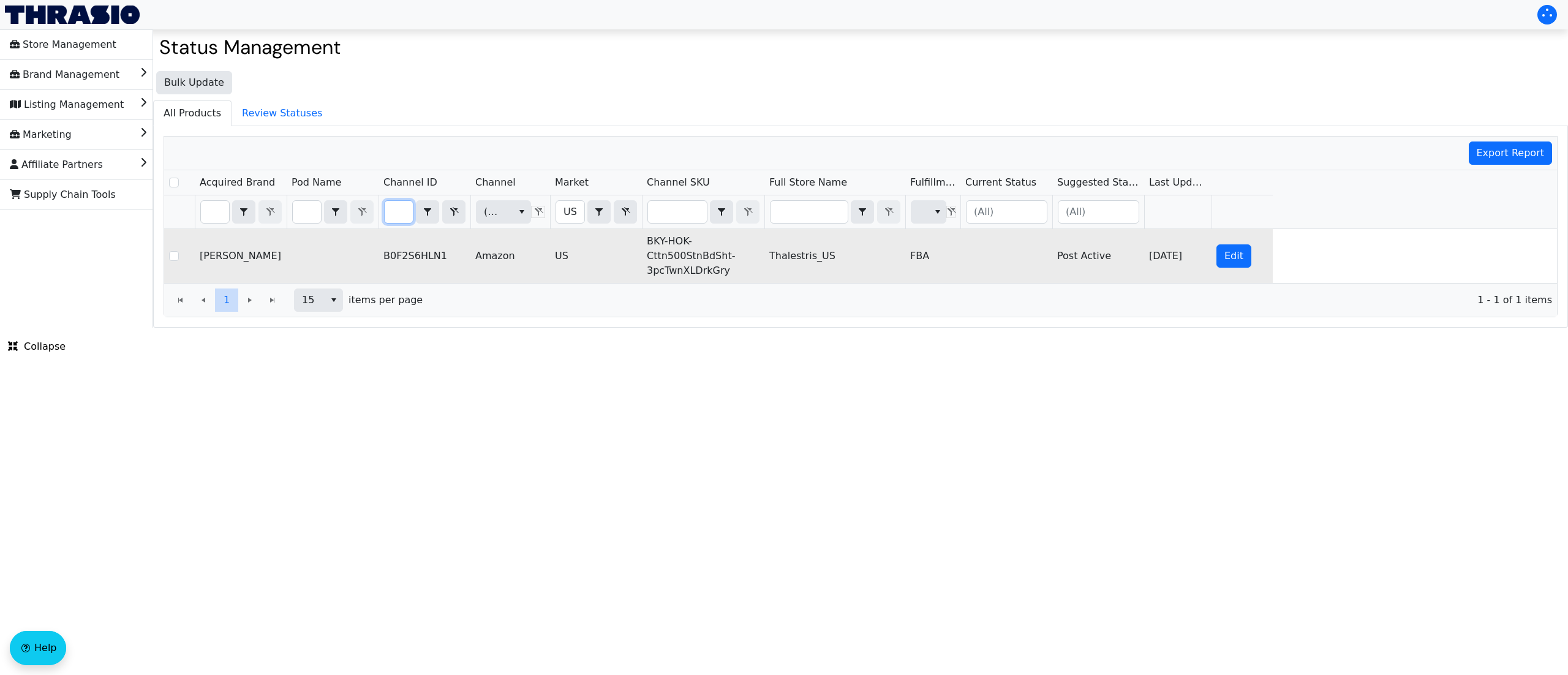
scroll to position [0, 0]
drag, startPoint x: 731, startPoint y: 279, endPoint x: 645, endPoint y: 248, distance: 91.4
click at [645, 248] on td "BKY-HOK-Cttn500StnBdSht-3pcTwnXLDrkGry" at bounding box center [703, 256] width 122 height 54
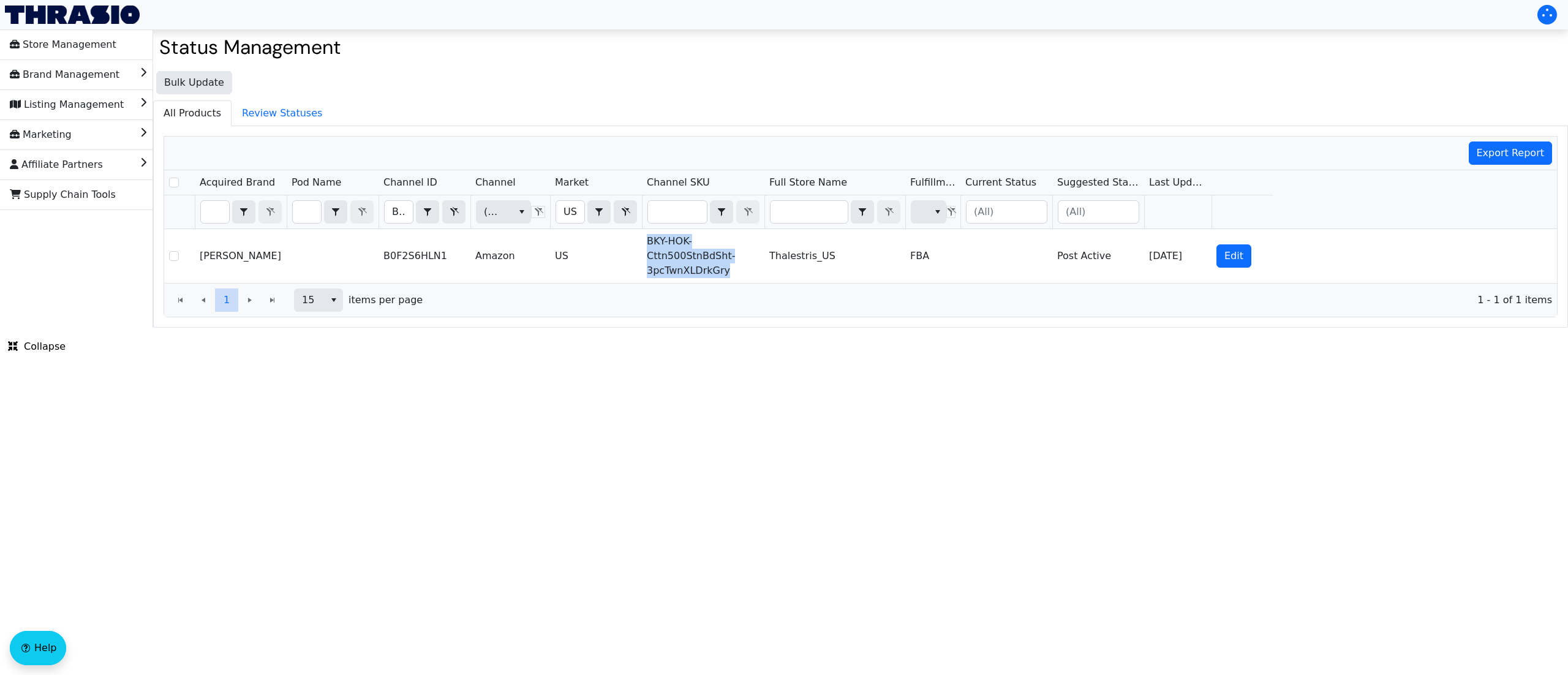
copy td "BKY-HOK-Cttn500StnBdSht-3pcTwnXLDrkGry"
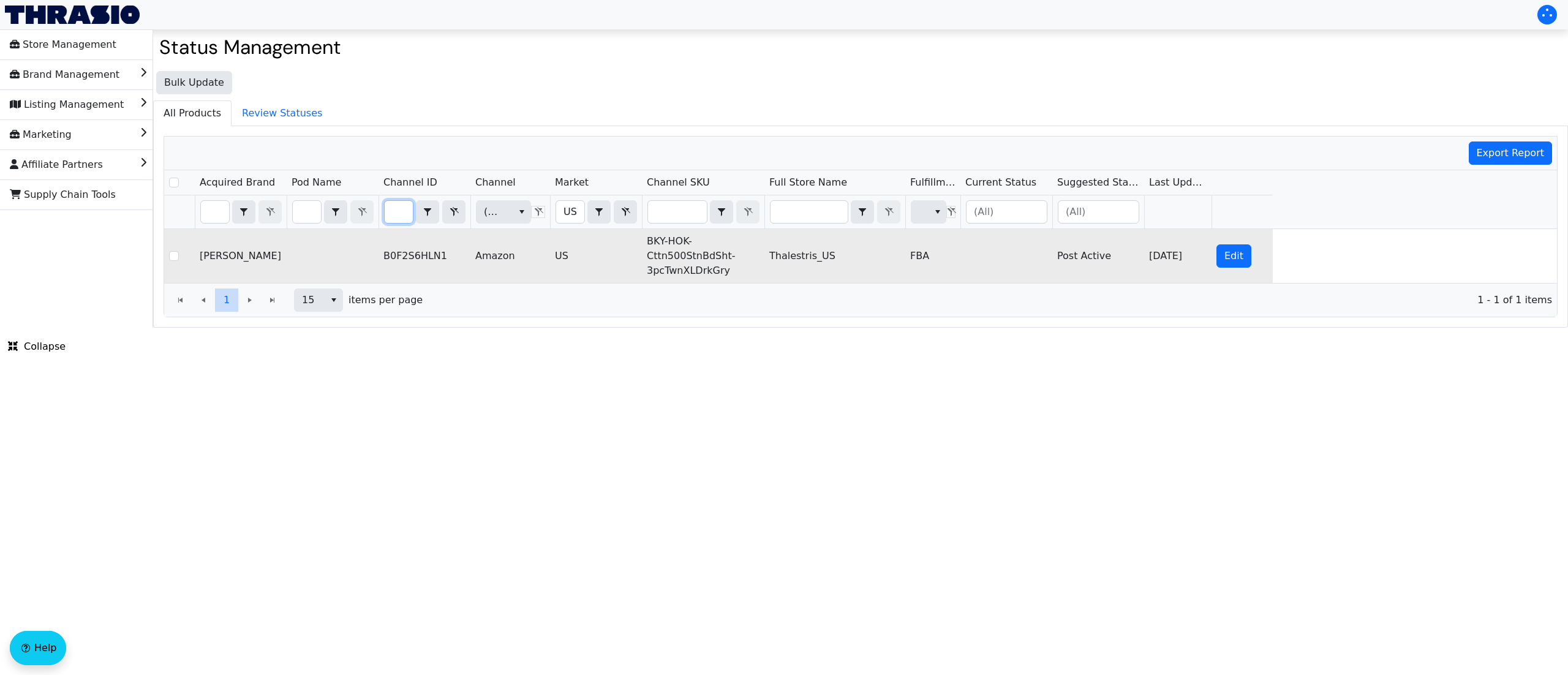
drag, startPoint x: 395, startPoint y: 217, endPoint x: 498, endPoint y: 237, distance: 104.9
click at [498, 237] on div "Acquired Brand Pod Name Channel ID Channel Market Channel SKU Full Store Name F…" at bounding box center [860, 226] width 1393 height 112
type input "B0F2RX82WJ"
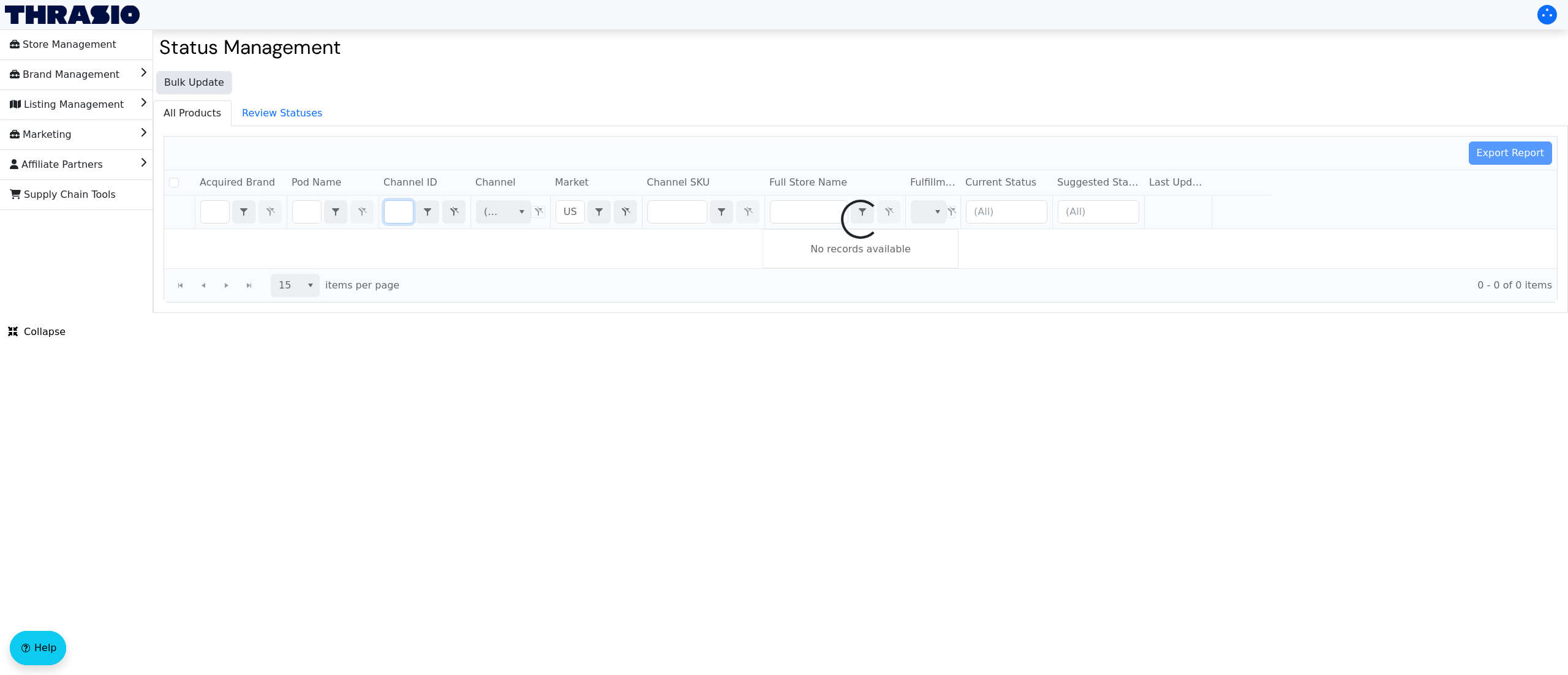
checkbox input "false"
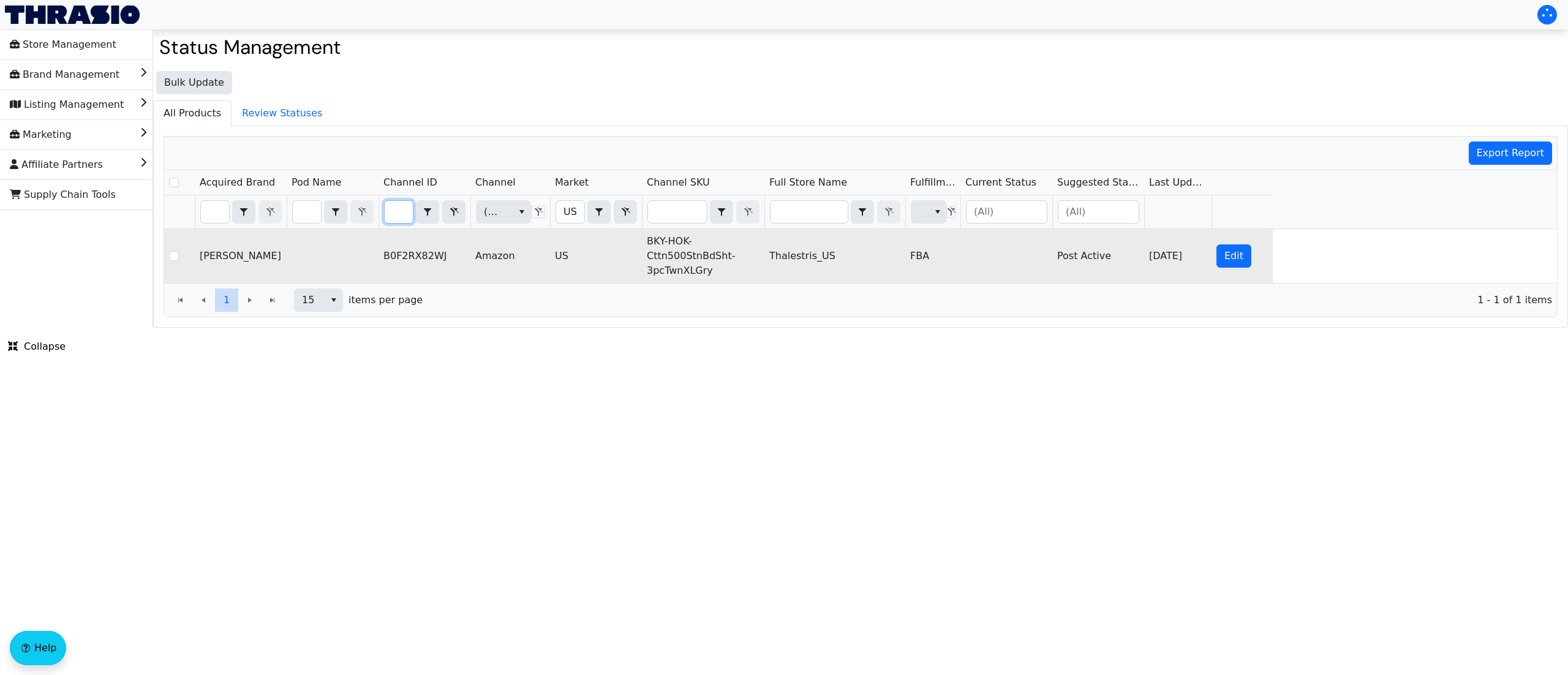
scroll to position [0, 0]
drag, startPoint x: 710, startPoint y: 276, endPoint x: 647, endPoint y: 250, distance: 68.2
click at [647, 250] on td "BKY-HOK-Cttn500StnBdSht-3pcTwnXLGry" at bounding box center [703, 256] width 122 height 54
drag, startPoint x: 395, startPoint y: 213, endPoint x: 582, endPoint y: 237, distance: 188.5
click at [582, 237] on div "Acquired Brand Pod Name Channel ID Channel Market Channel SKU Full Store Name F…" at bounding box center [860, 226] width 1393 height 112
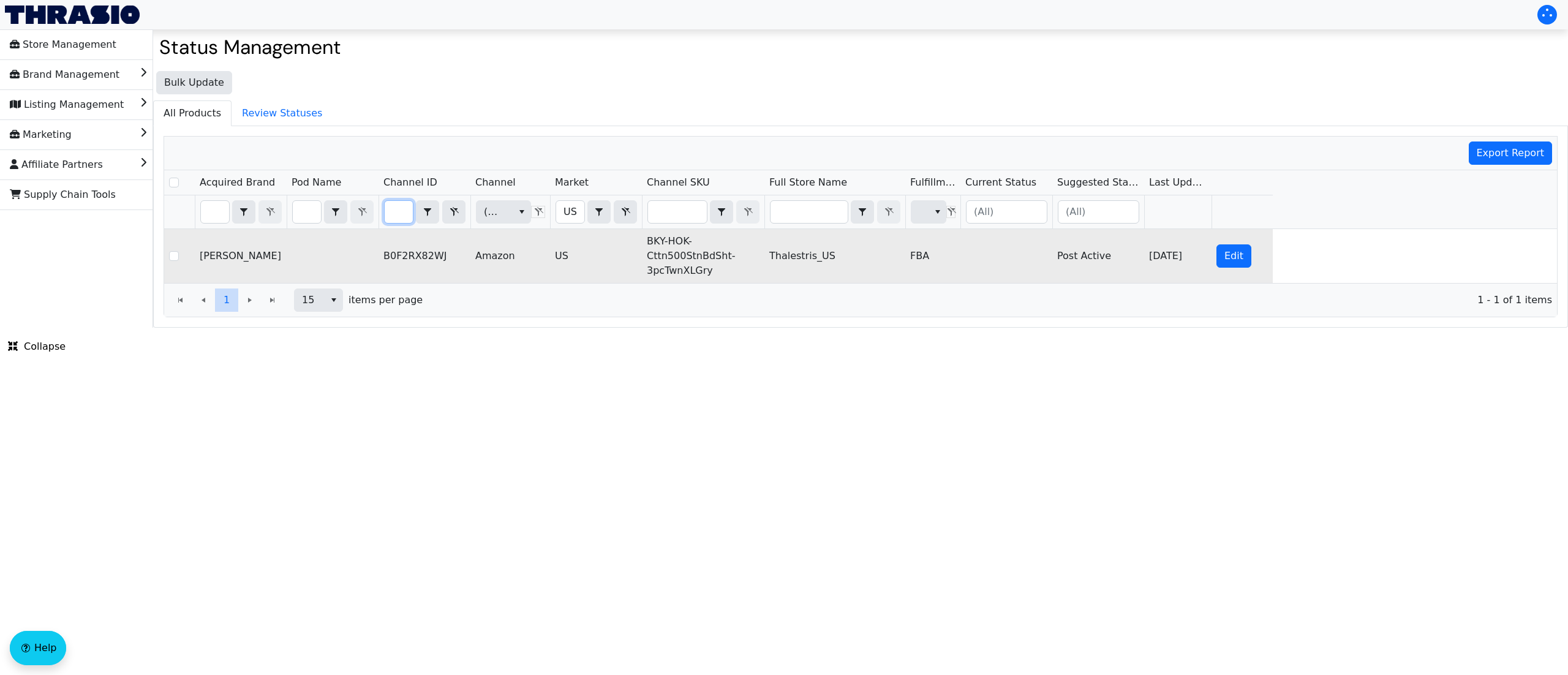
type input "B0F2RJJRT7"
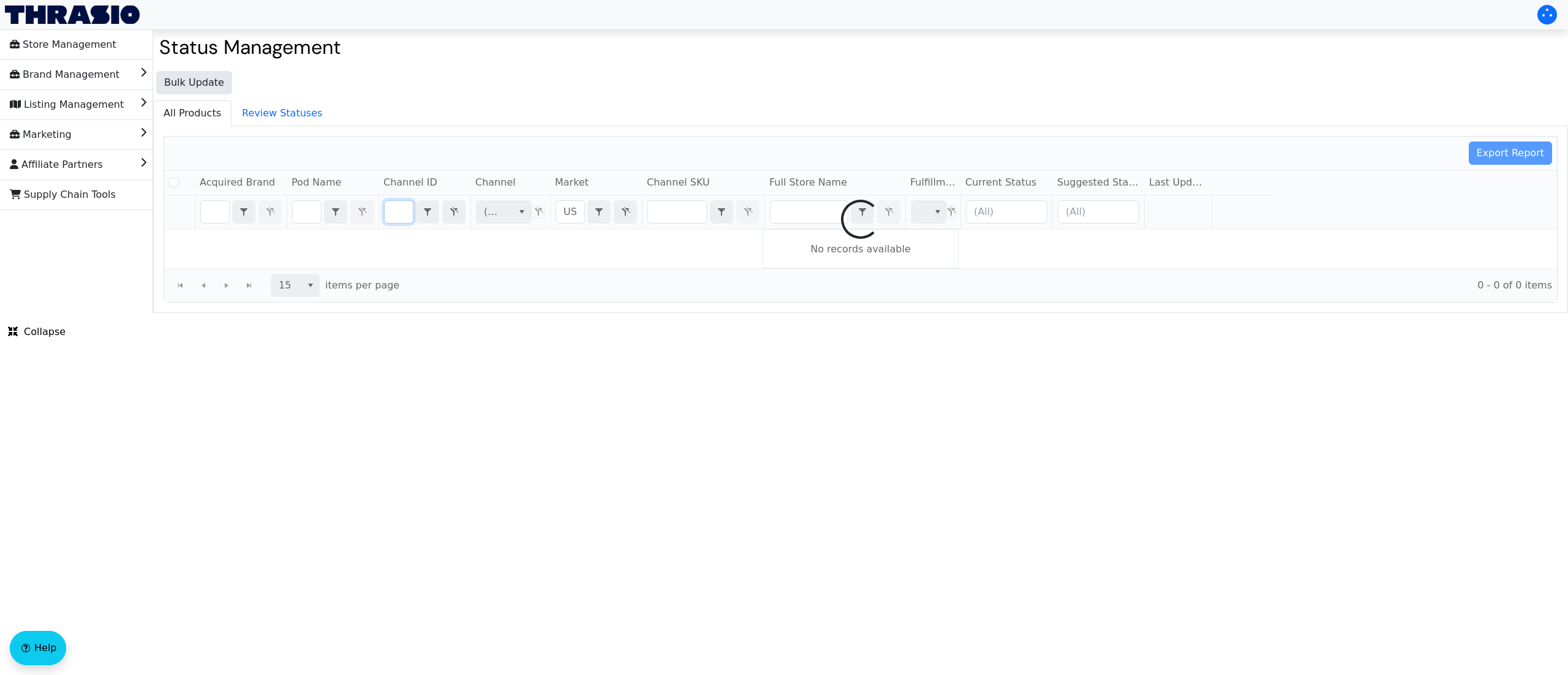
checkbox input "false"
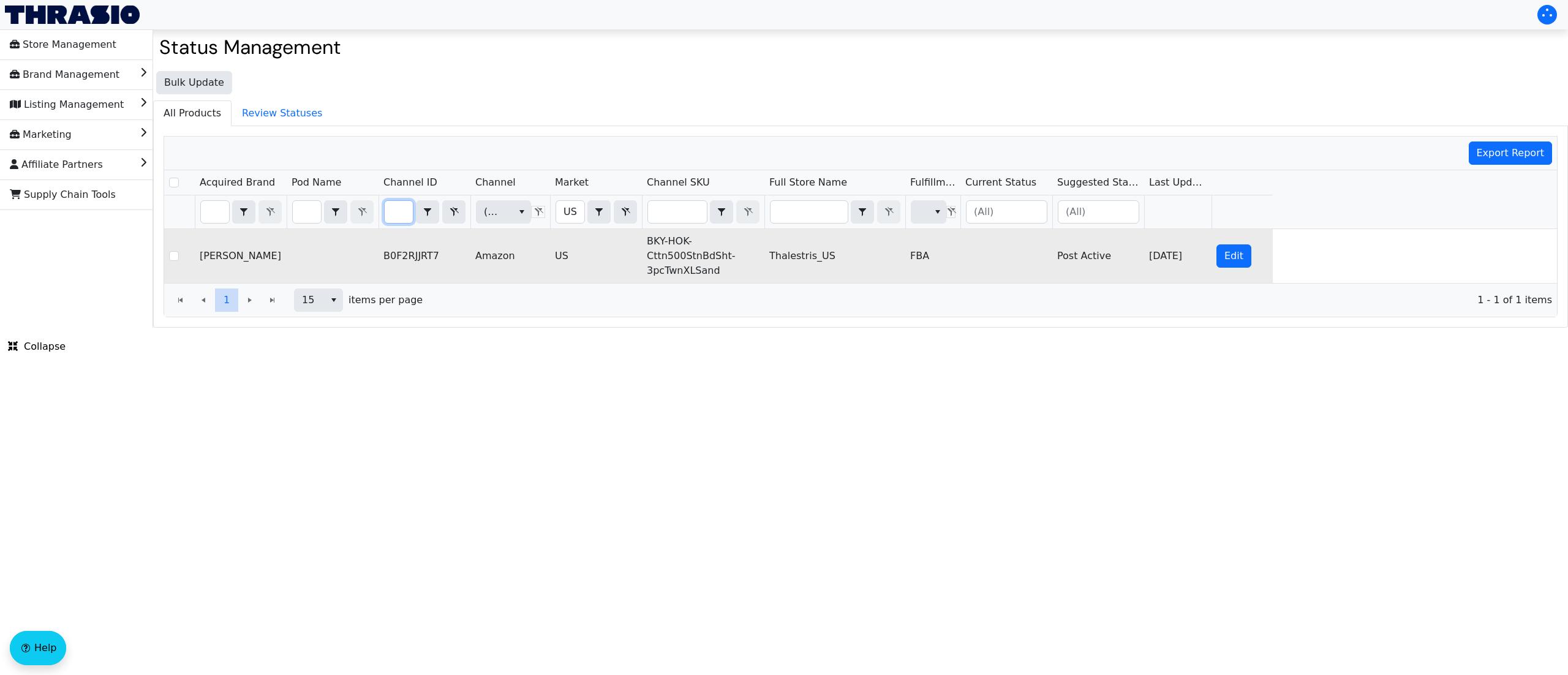
scroll to position [0, 0]
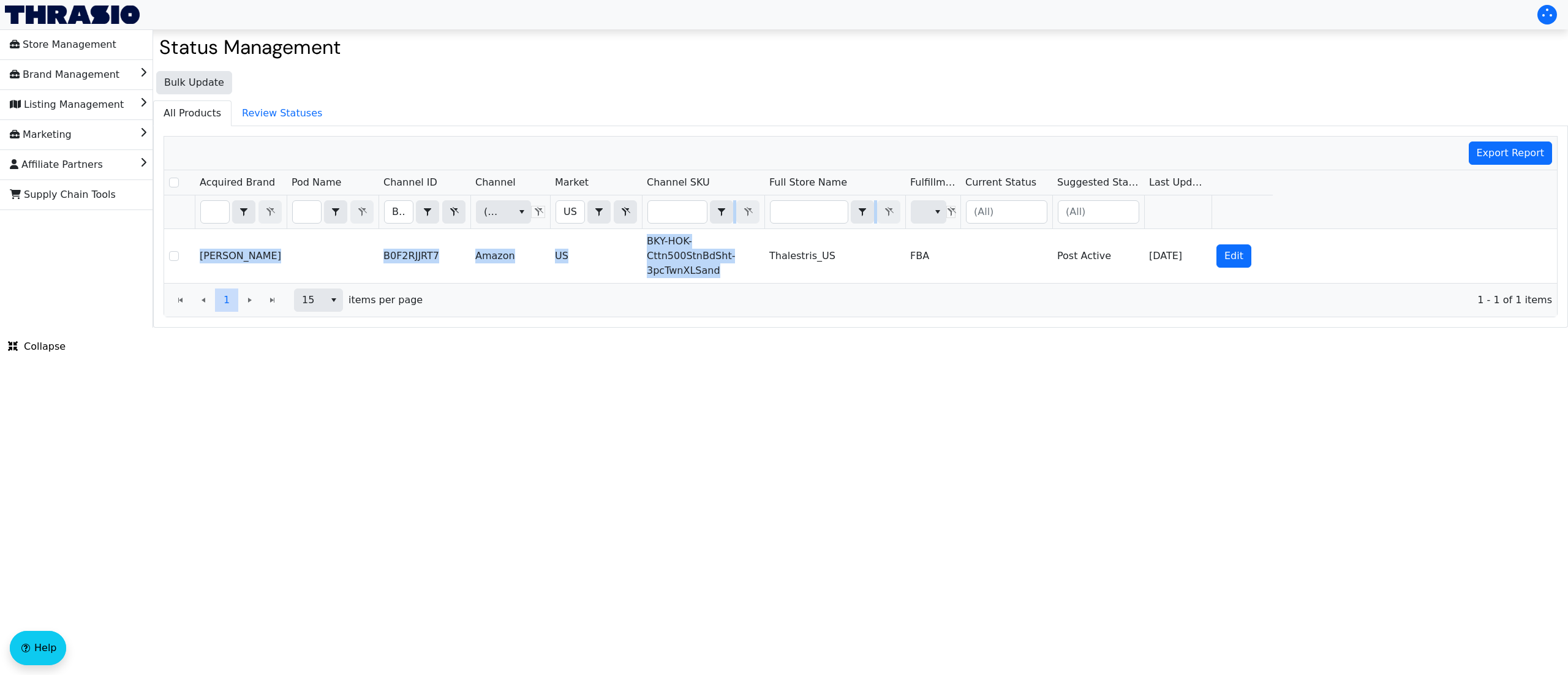
drag, startPoint x: 738, startPoint y: 277, endPoint x: 645, endPoint y: 230, distance: 104.2
click at [645, 230] on div "Acquired Brand Pod Name Channel ID Channel Market Channel SKU Full Store Name F…" at bounding box center [860, 226] width 1393 height 112
click at [777, 100] on ul "All Products Review Statuses" at bounding box center [861, 113] width 1415 height 26
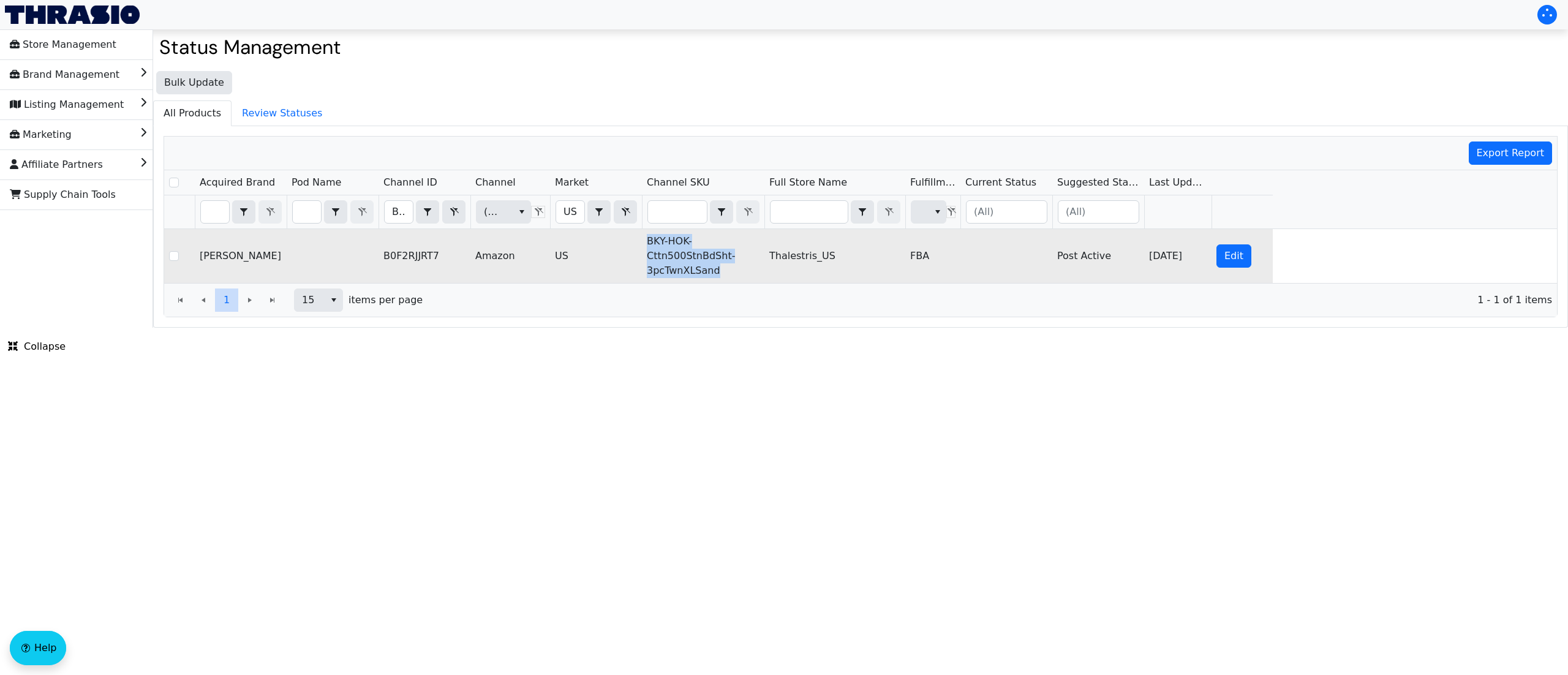
drag, startPoint x: 721, startPoint y: 271, endPoint x: 646, endPoint y: 237, distance: 82.3
click at [646, 237] on td "BKY-HOK-Cttn500StnBdSht-3pcTwnXLSand" at bounding box center [703, 256] width 122 height 54
drag, startPoint x: 392, startPoint y: 213, endPoint x: 546, endPoint y: 232, distance: 155.2
click at [540, 233] on div "Acquired Brand Pod Name Channel ID Channel Market Channel SKU Full Store Name F…" at bounding box center [860, 226] width 1393 height 112
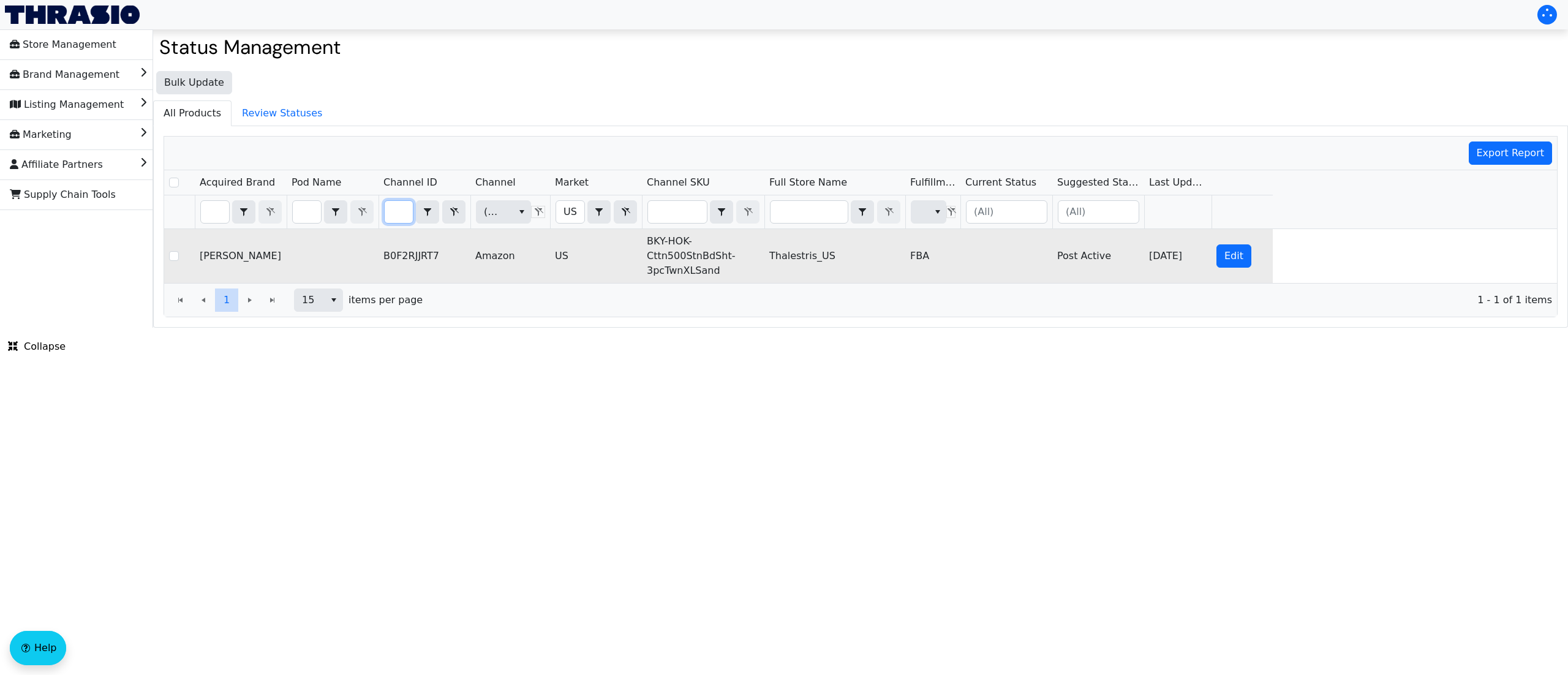
type input "B0F1DMKNWV"
checkbox input "true"
type input "B0F1DMKNWV"
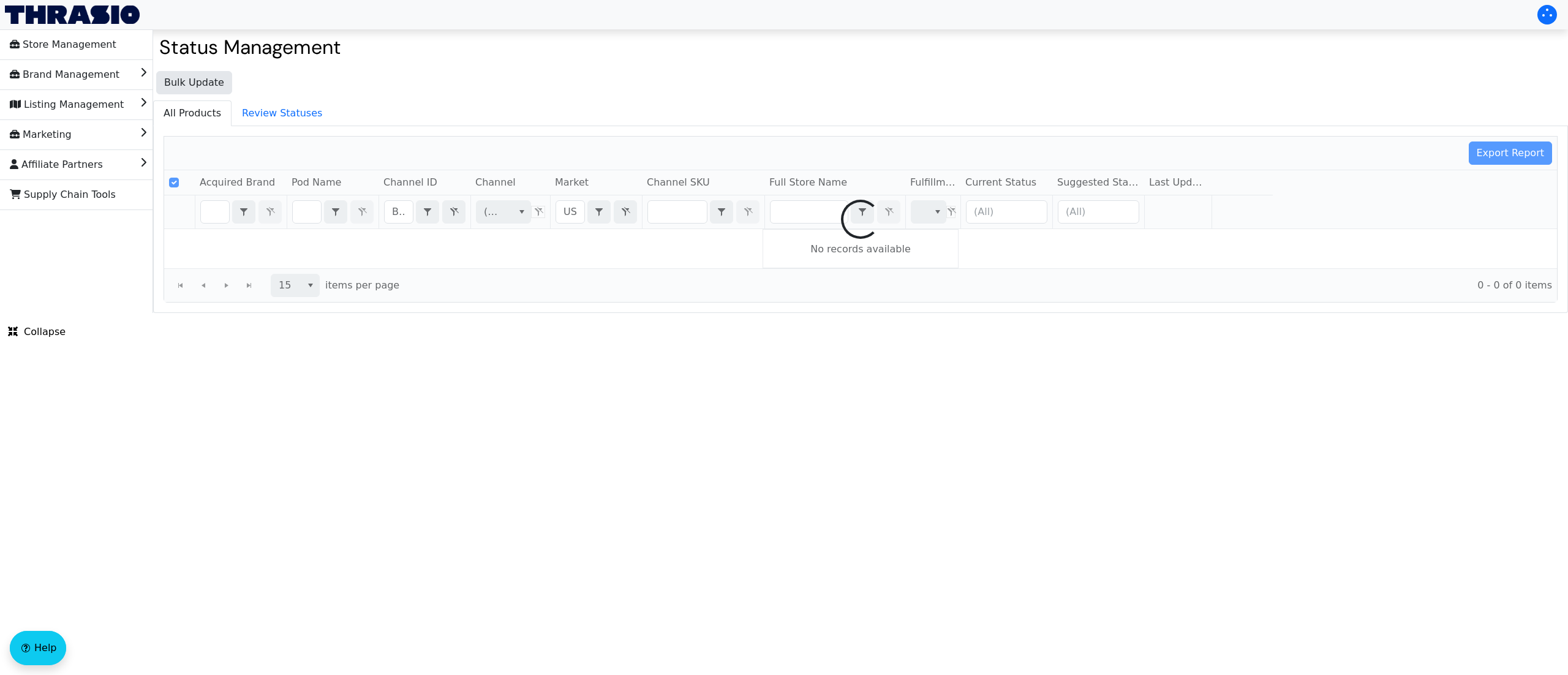
click at [599, 271] on div at bounding box center [860, 219] width 1393 height 165
checkbox input "false"
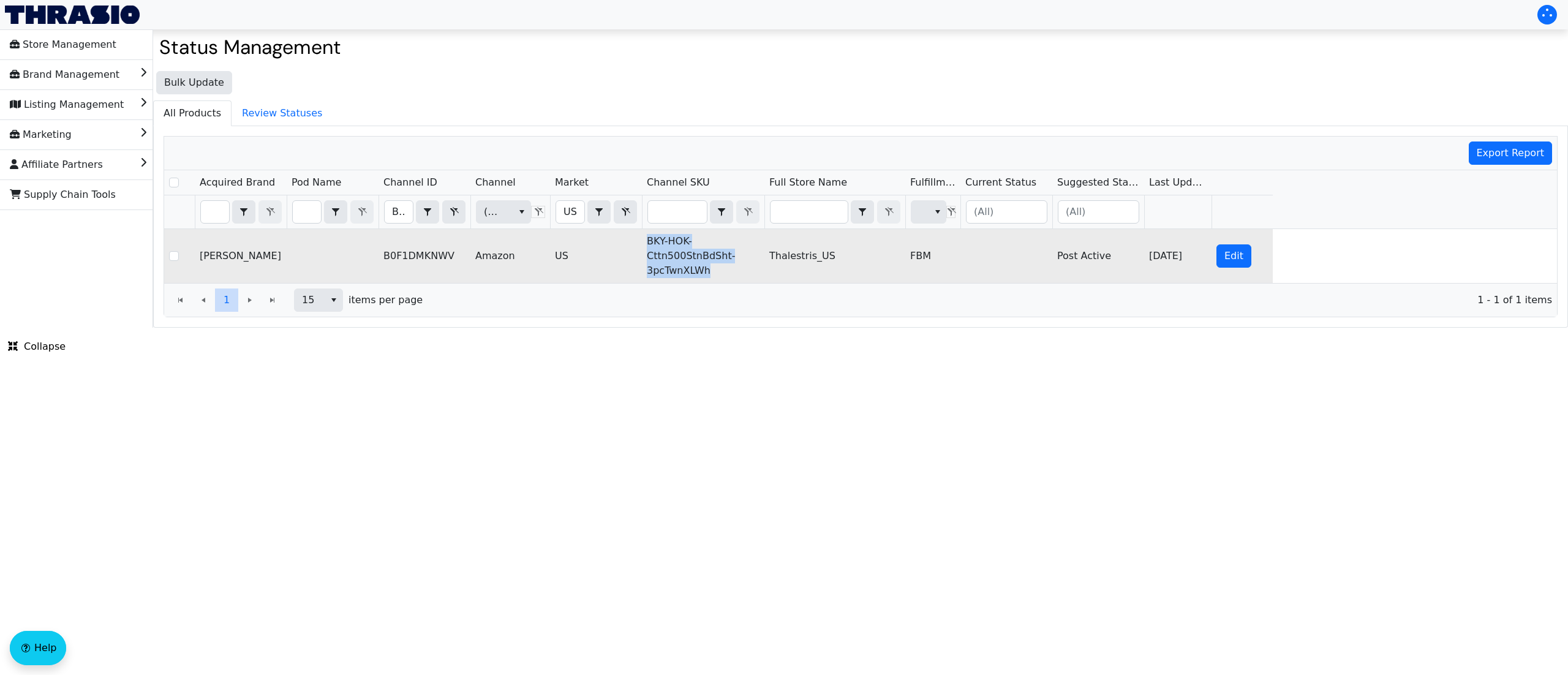
drag, startPoint x: 717, startPoint y: 277, endPoint x: 650, endPoint y: 244, distance: 74.7
click at [650, 244] on td "BKY-HOK-Cttn500StnBdSht-3pcTwnXLWh" at bounding box center [703, 256] width 122 height 54
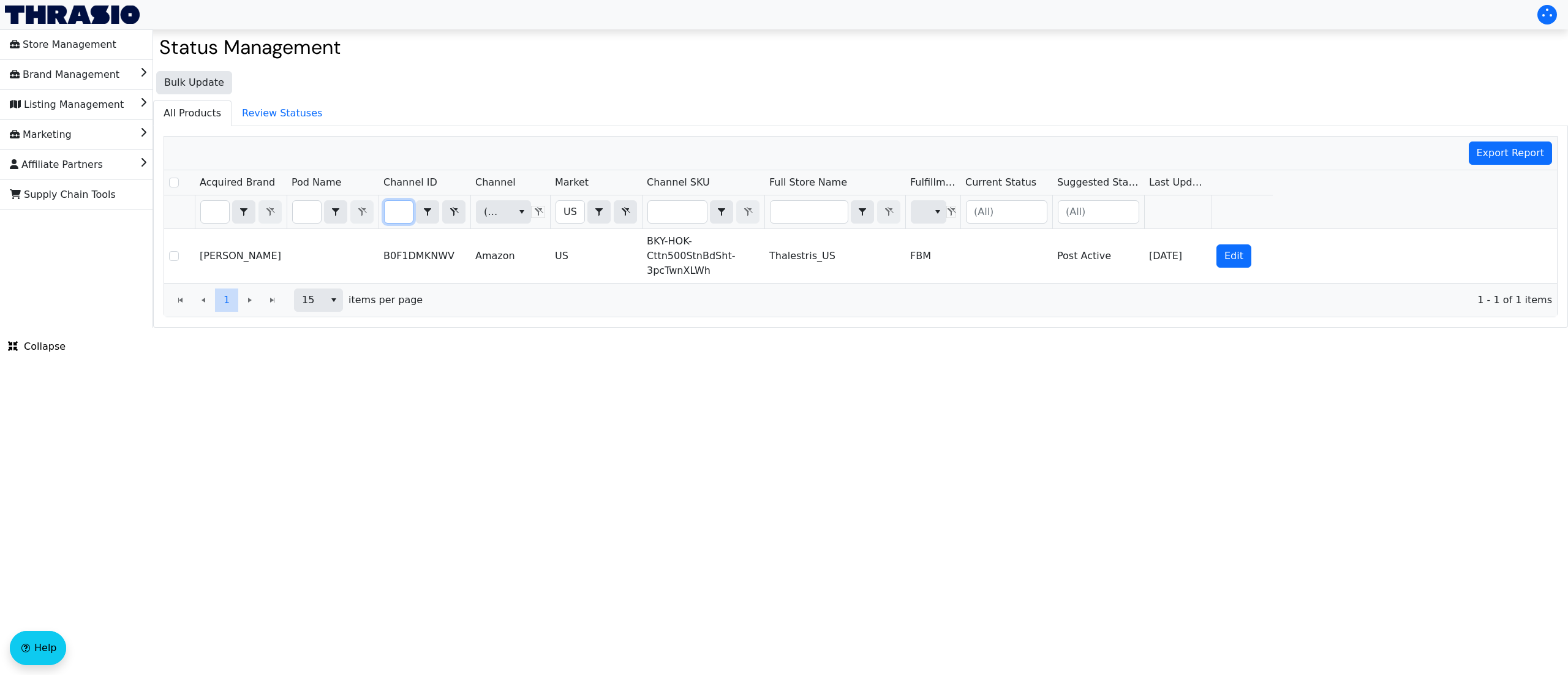
drag, startPoint x: 390, startPoint y: 217, endPoint x: 561, endPoint y: 209, distance: 171.2
click at [561, 209] on tr "B0F1DMKNWV Contains (All) [DEMOGRAPHIC_DATA] Contains (All)" at bounding box center [719, 212] width 1109 height 34
type input "B0F2RVXHQ5"
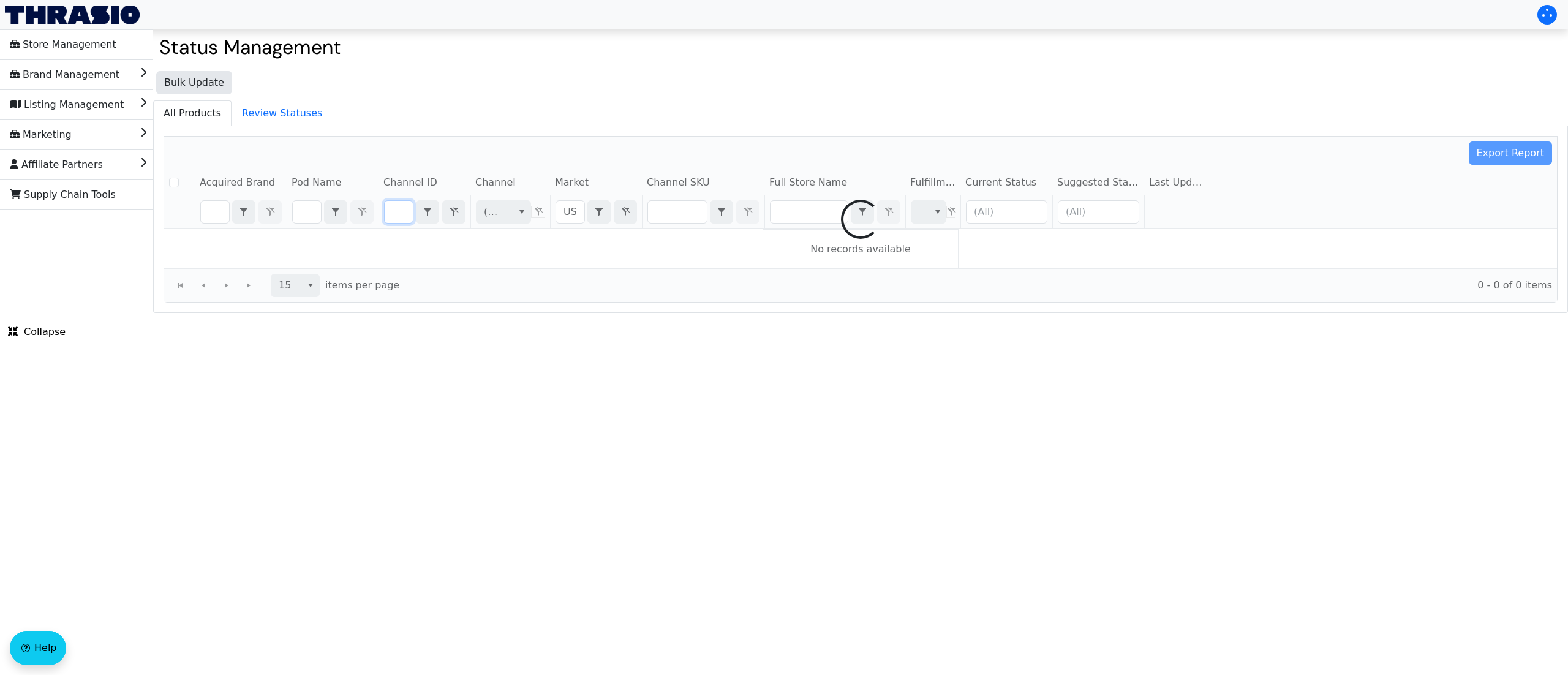
checkbox input "false"
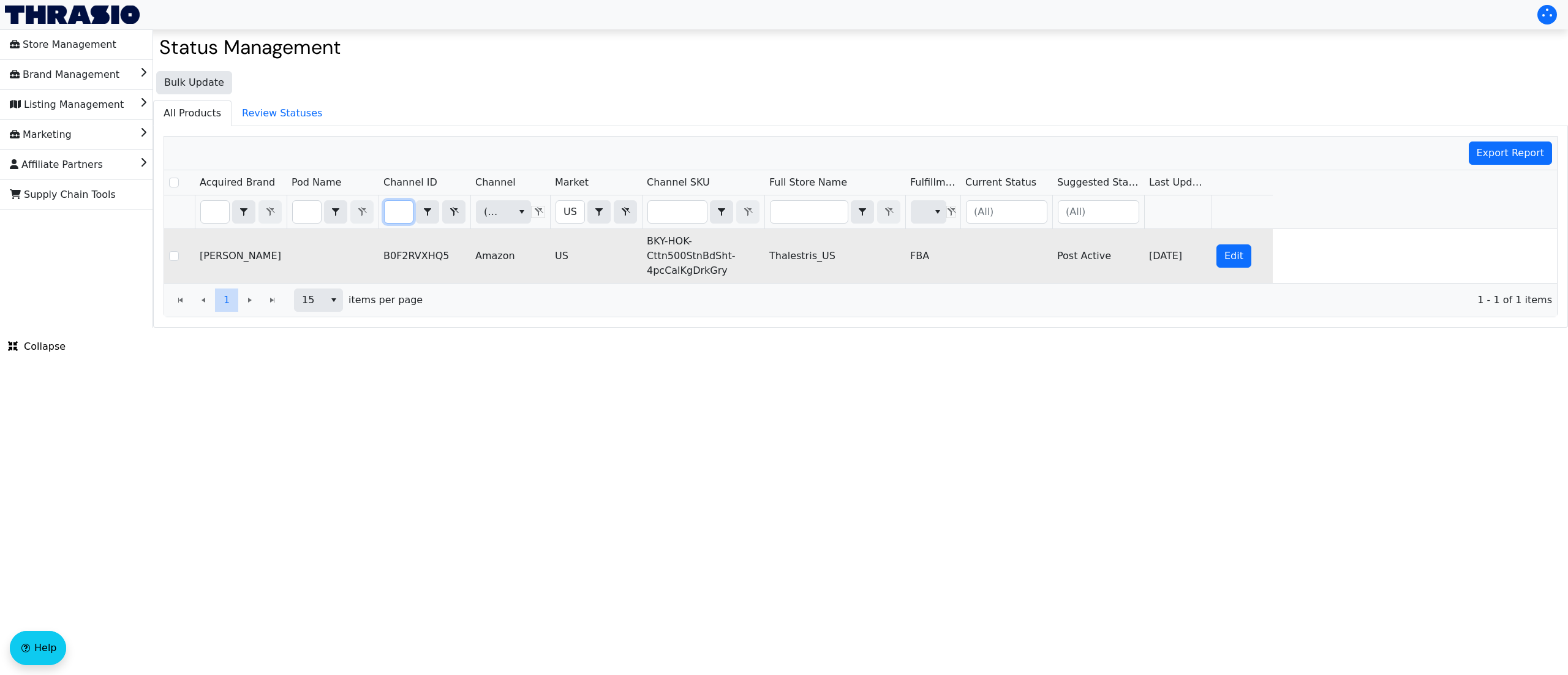
type input "B0F2RVXHQ5"
drag, startPoint x: 734, startPoint y: 275, endPoint x: 648, endPoint y: 241, distance: 92.5
click at [648, 241] on td "BKY-HOK-Cttn500StnBdSht-4pcCalKgDrkGry" at bounding box center [703, 256] width 122 height 54
